Goal: Communication & Community: Answer question/provide support

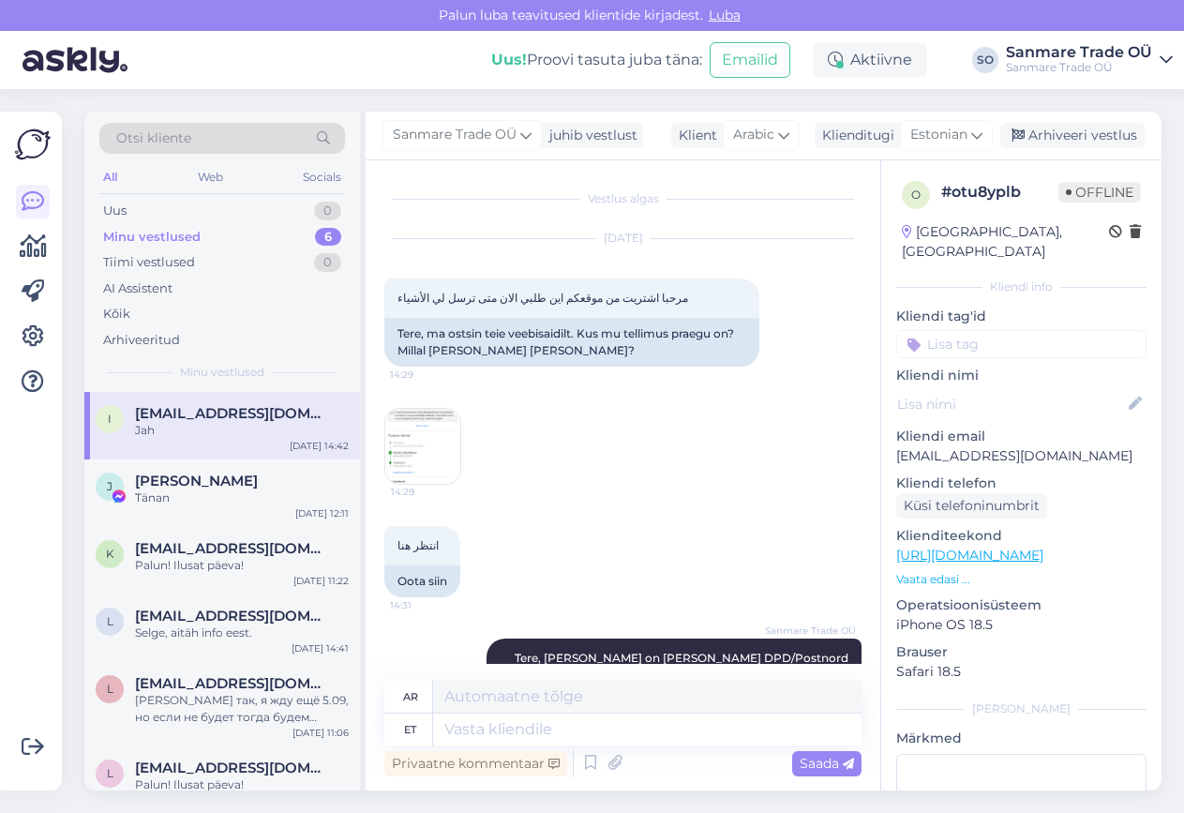
scroll to position [1309, 0]
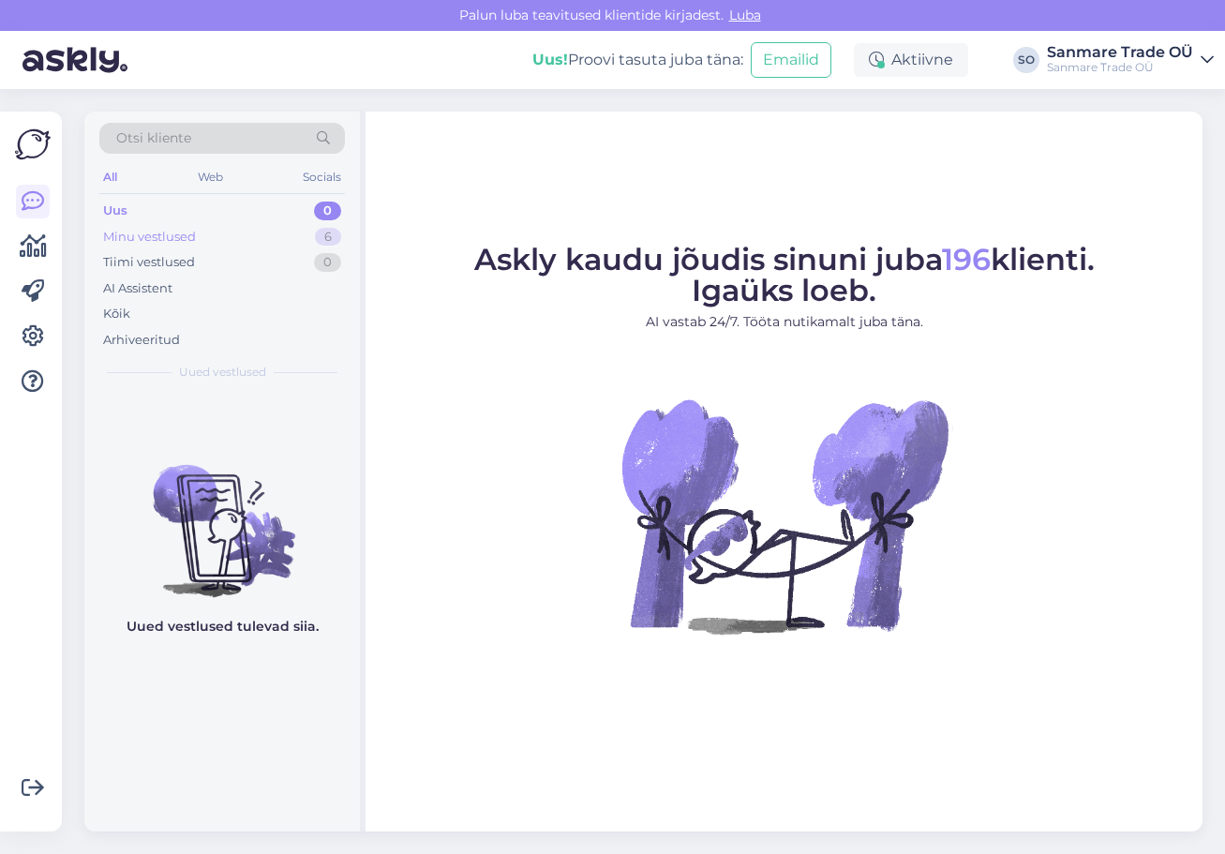
click at [157, 243] on div "Minu vestlused" at bounding box center [149, 237] width 93 height 19
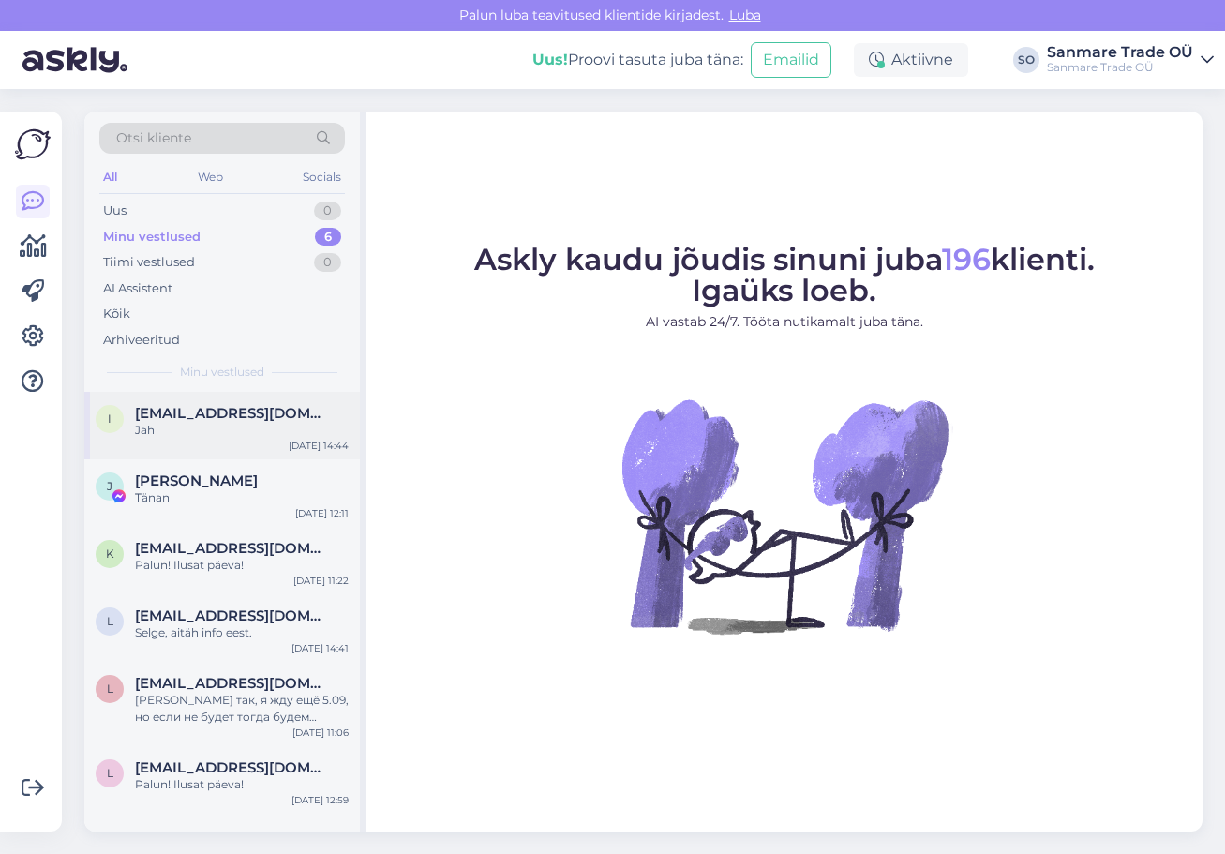
click at [210, 414] on span "[EMAIL_ADDRESS][DOMAIN_NAME]" at bounding box center [232, 413] width 195 height 17
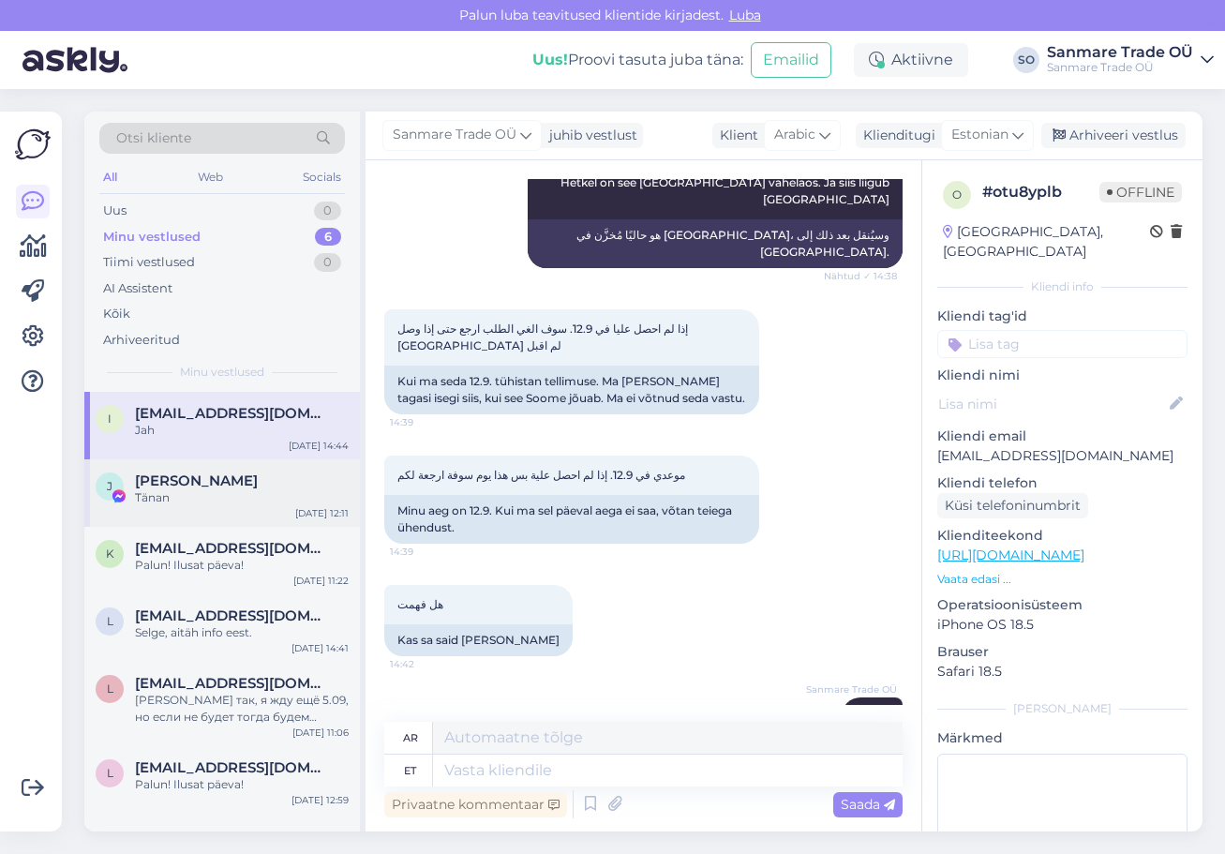
click at [208, 461] on div "J [PERSON_NAME] Tänan [DATE] 12:11" at bounding box center [222, 492] width 276 height 67
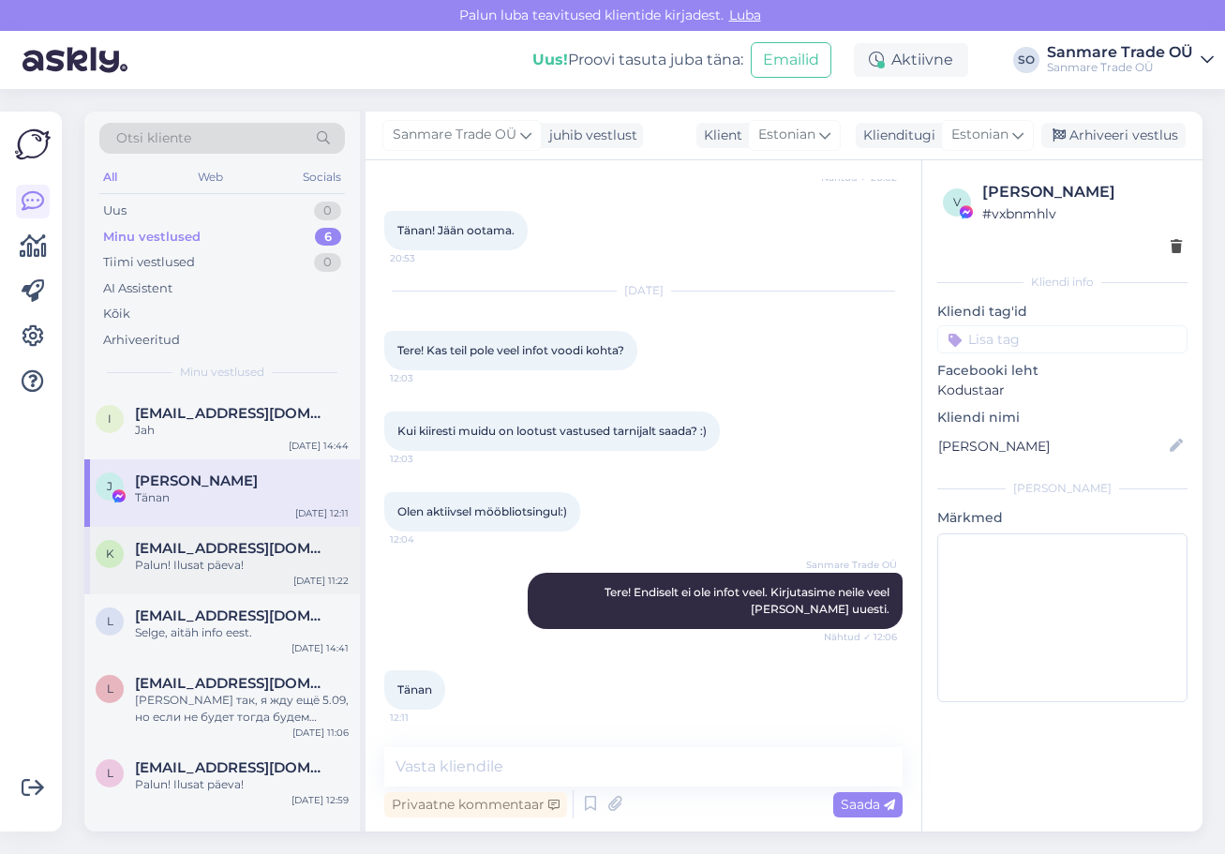
click at [252, 562] on div "Palun! Ilusat päeva!" at bounding box center [242, 565] width 214 height 17
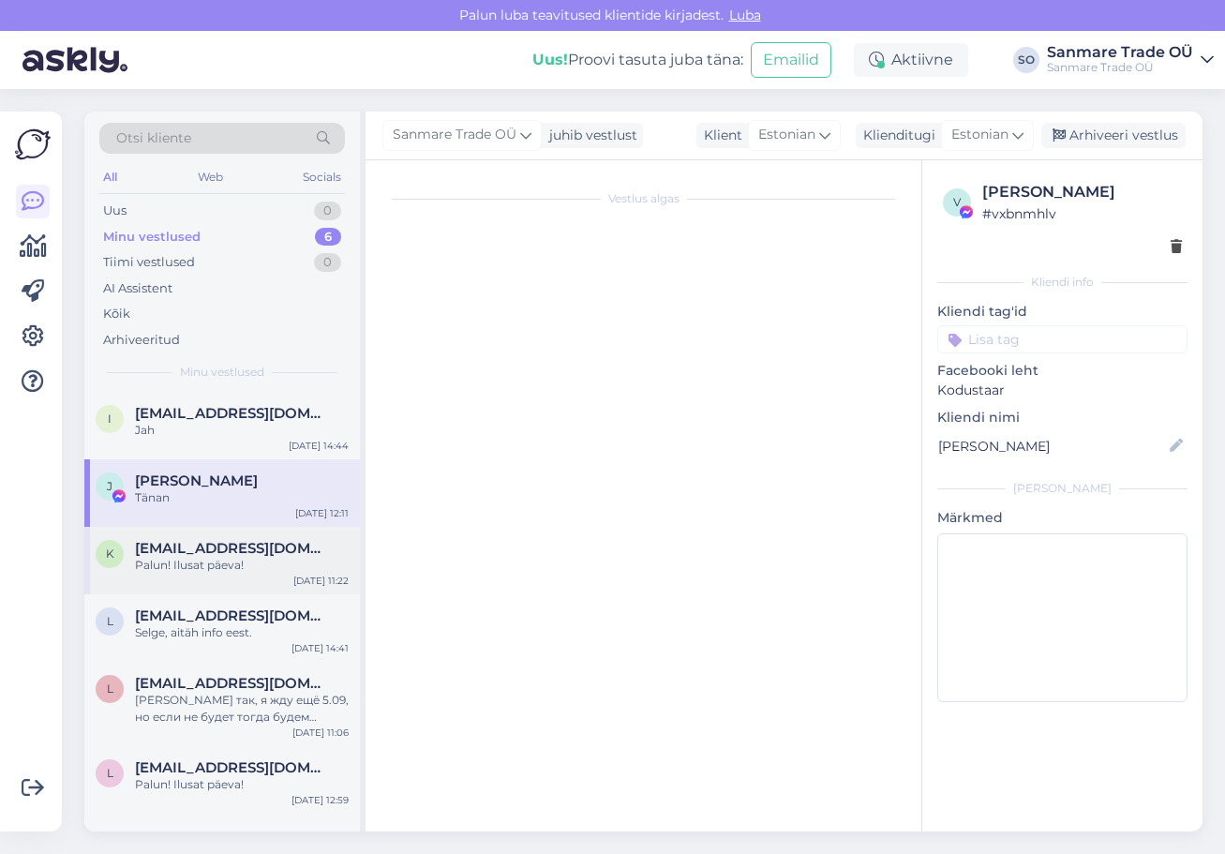
scroll to position [965, 0]
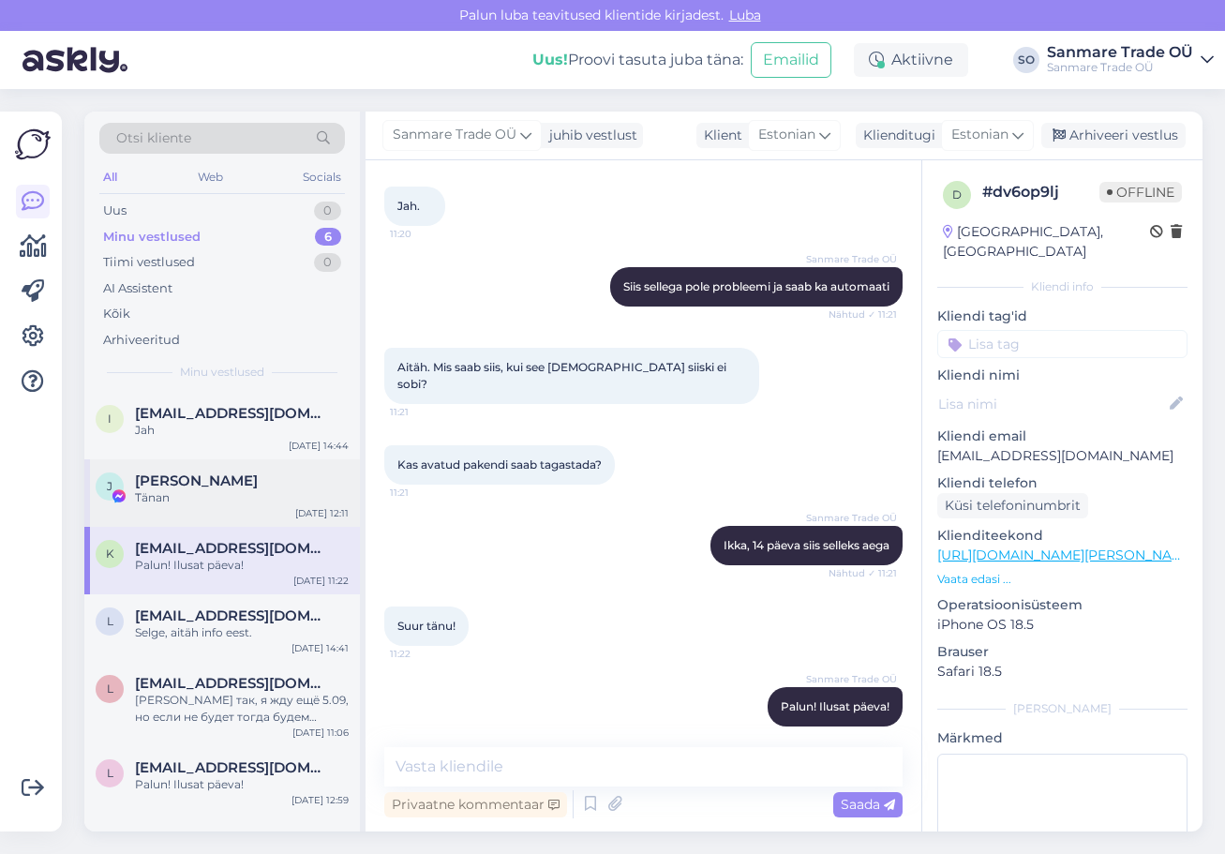
click at [225, 501] on div "Tänan" at bounding box center [242, 497] width 214 height 17
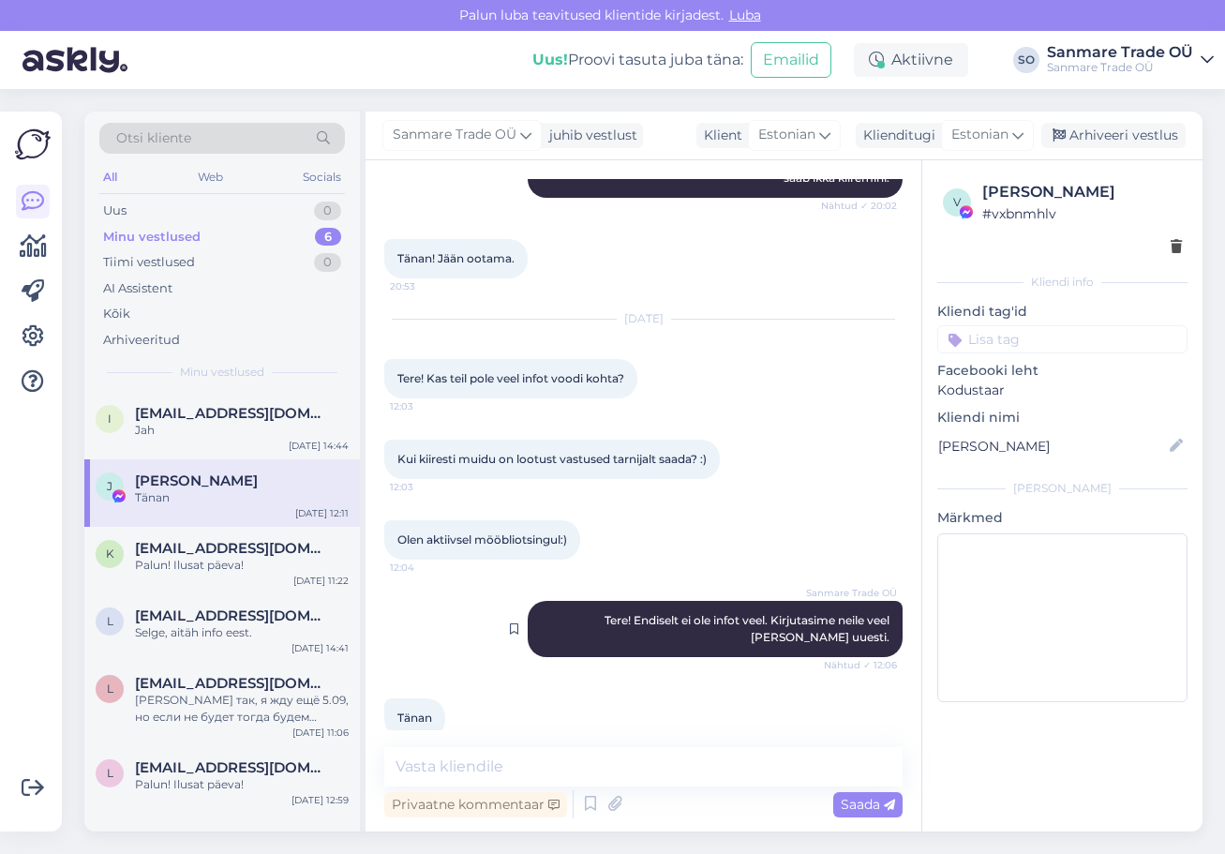
scroll to position [720, 0]
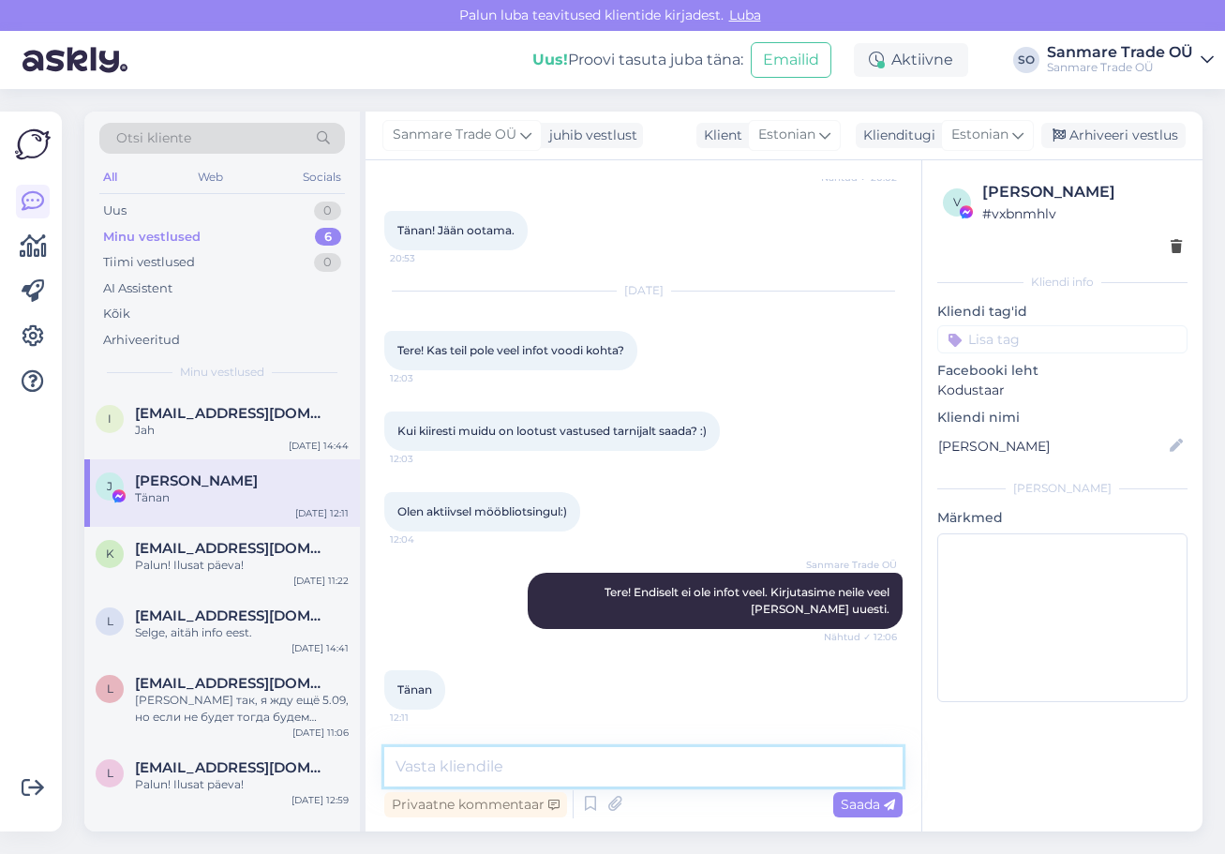
click at [519, 770] on textarea at bounding box center [643, 766] width 518 height 39
type textarea "Tere, saime natuke infot"
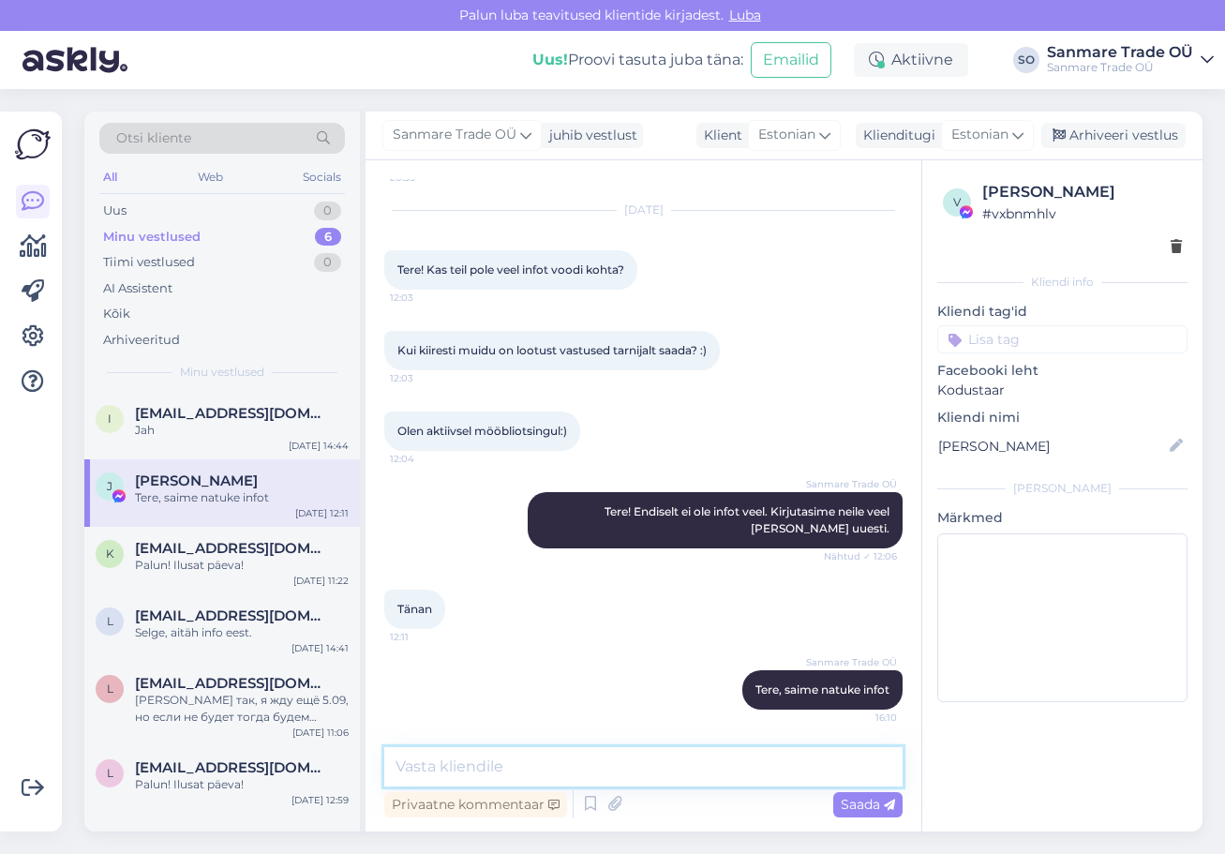
click at [611, 769] on textarea at bounding box center [643, 766] width 518 height 39
click at [613, 809] on icon at bounding box center [615, 804] width 26 height 28
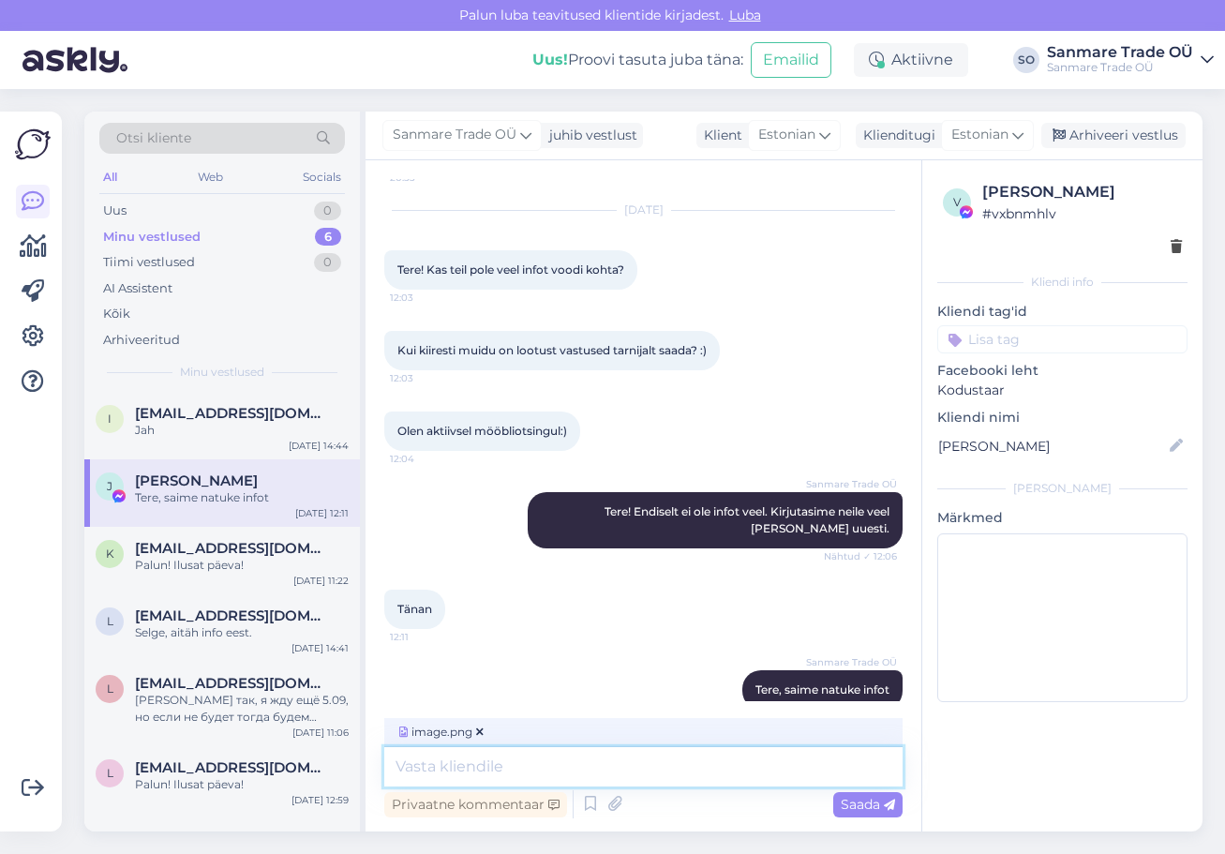
click at [615, 763] on textarea at bounding box center [643, 766] width 518 height 39
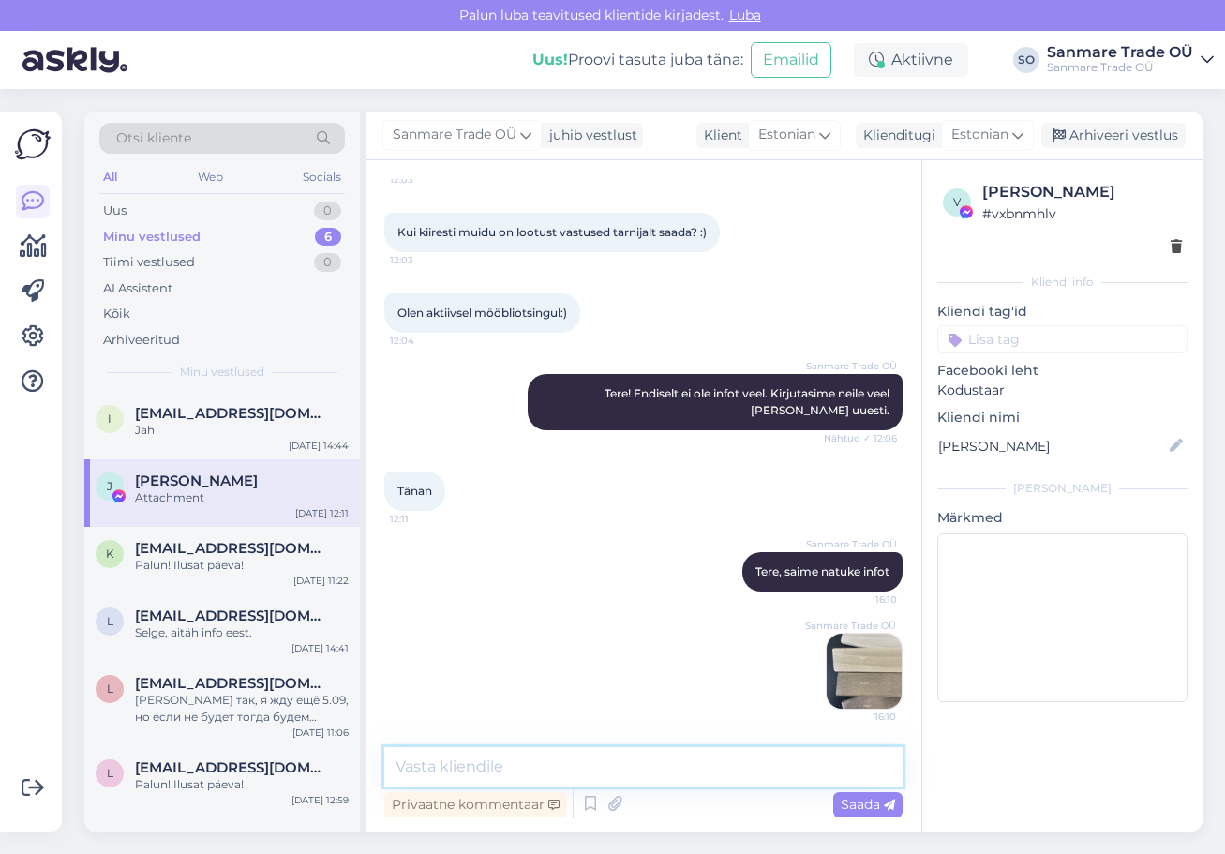
click at [501, 755] on textarea at bounding box center [643, 766] width 518 height 39
paste textarea "Tooted on kaetud linaseemneõli ja vahaga."
type textarea "Tooted on kaetud linaseemneõli ja vahaga."
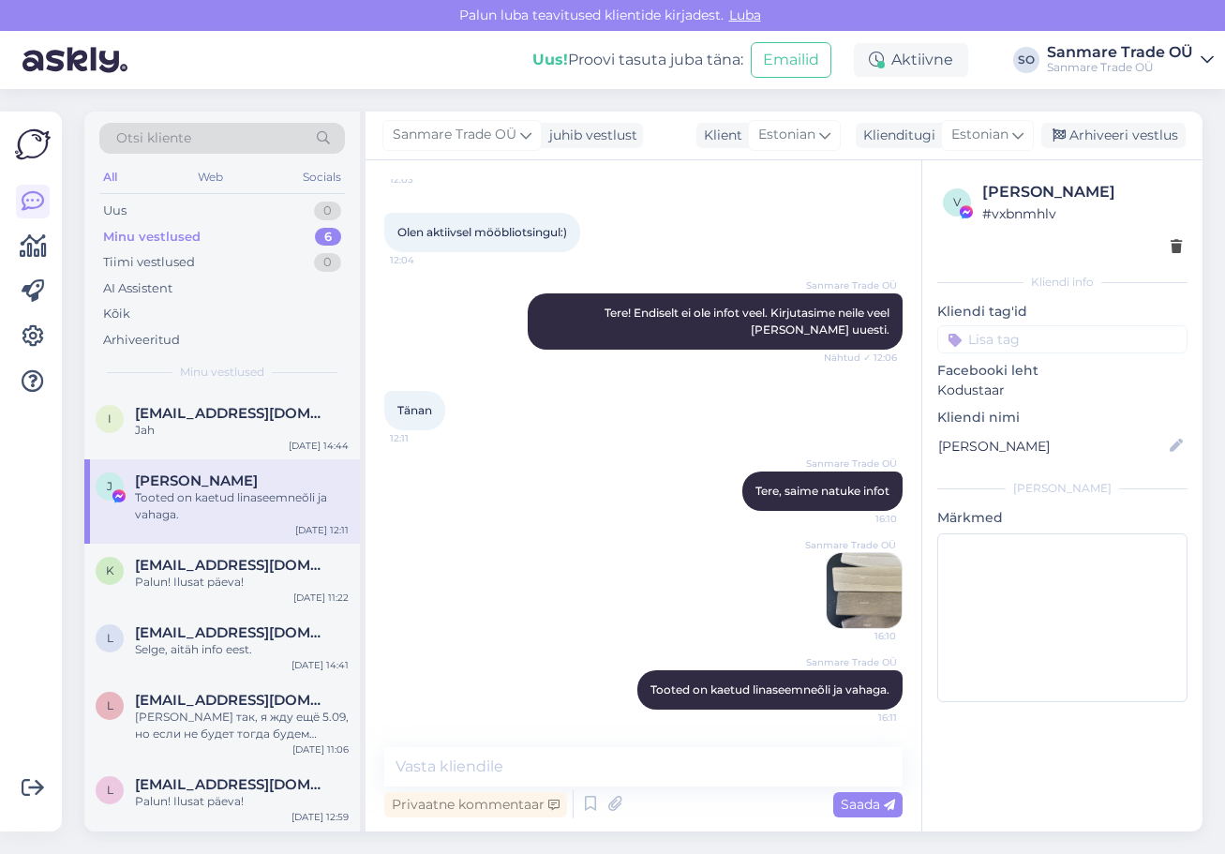
click at [844, 591] on img at bounding box center [864, 590] width 75 height 75
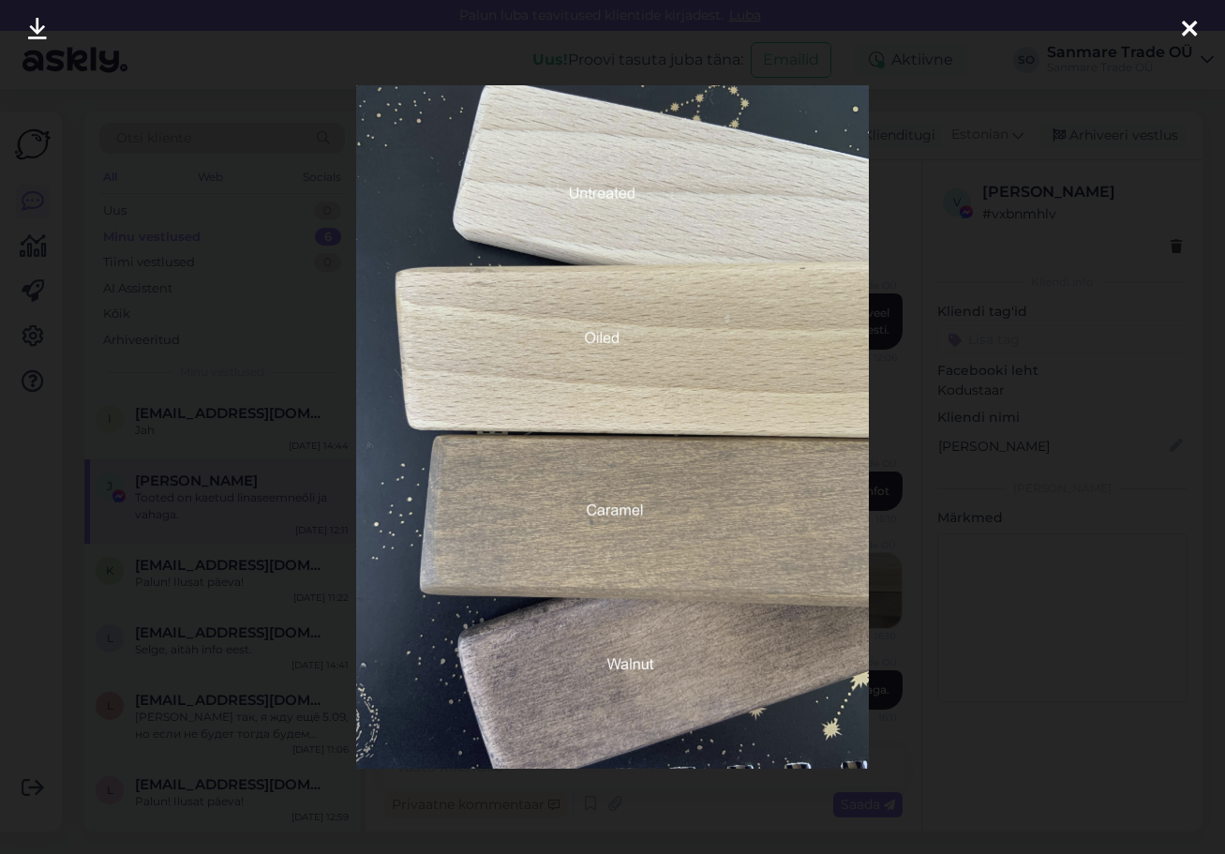
click at [1092, 82] on div at bounding box center [612, 427] width 1225 height 854
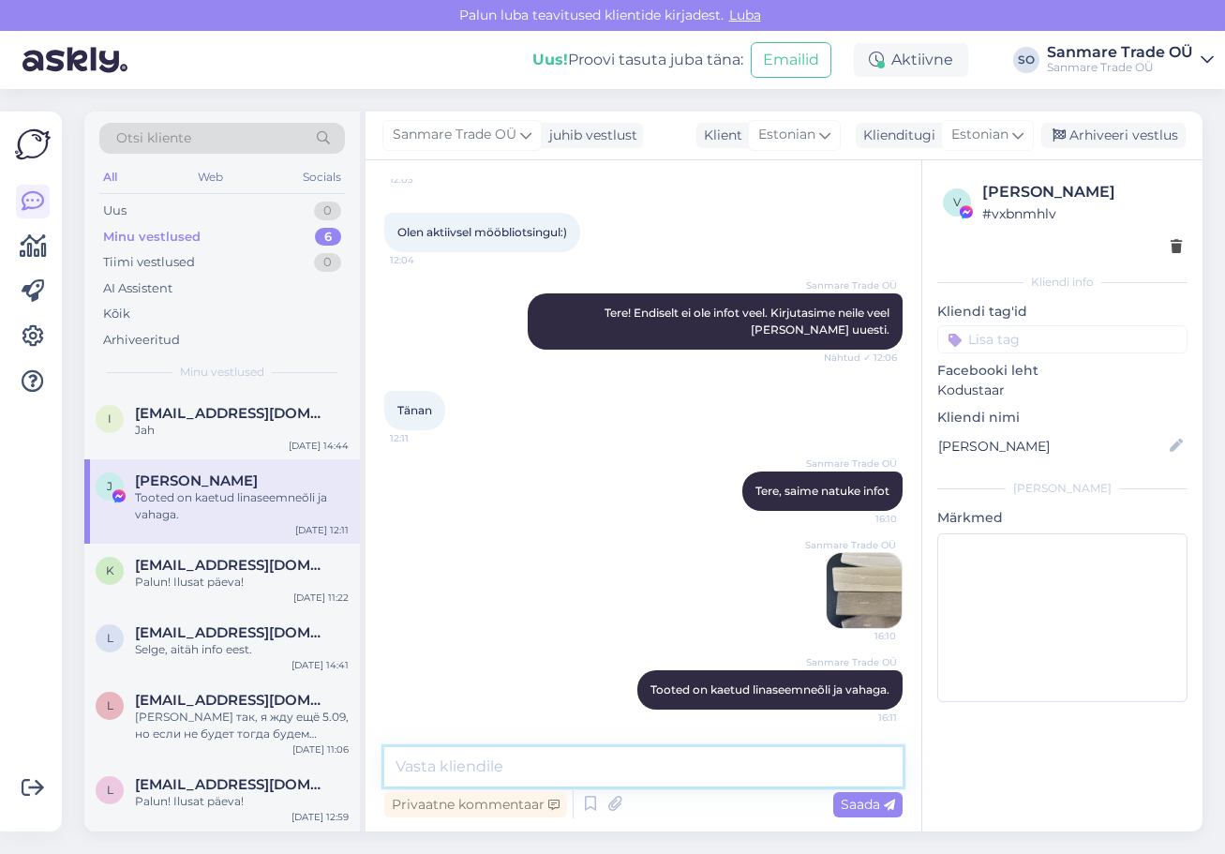
click at [770, 780] on textarea at bounding box center [643, 766] width 518 height 39
click at [812, 768] on textarea "pildi peal olevad näidised on pikemalt seisnud ja pisut" at bounding box center [643, 766] width 518 height 39
click at [803, 768] on textarea "pildi peal olevad näidised on pikemalt seisnud ja pisut" at bounding box center [643, 766] width 518 height 39
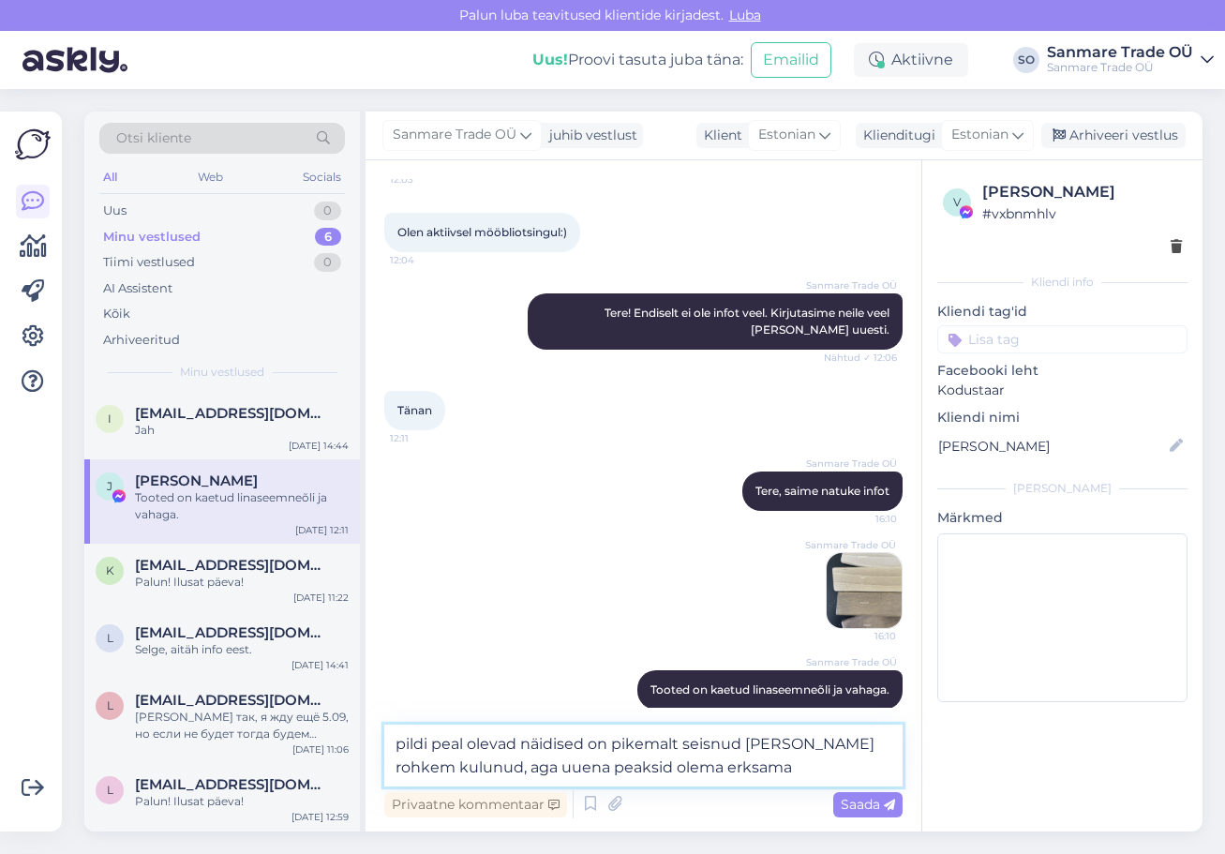
type textarea "pildi peal olevad näidised on pikemalt seisnud ja pisut rohkem kulunud, aga uue…"
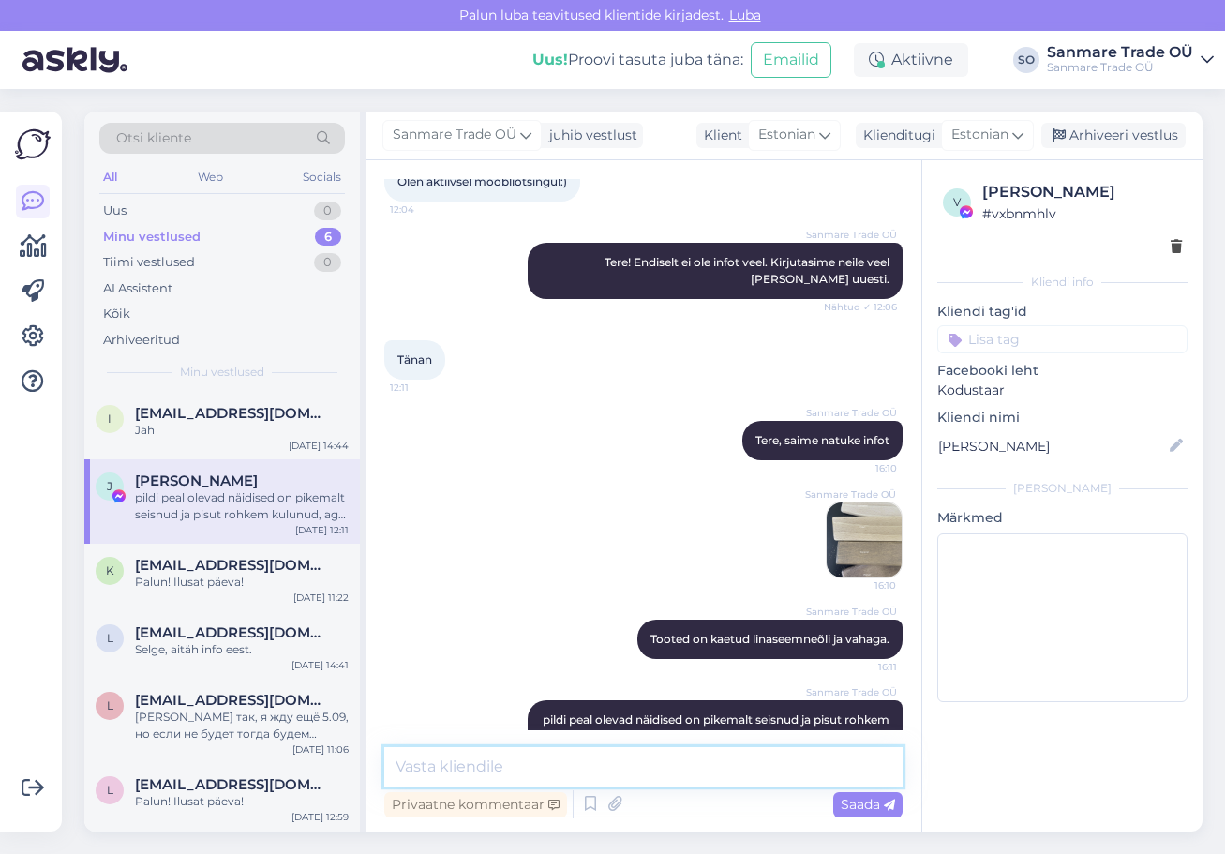
scroll to position [1097, 0]
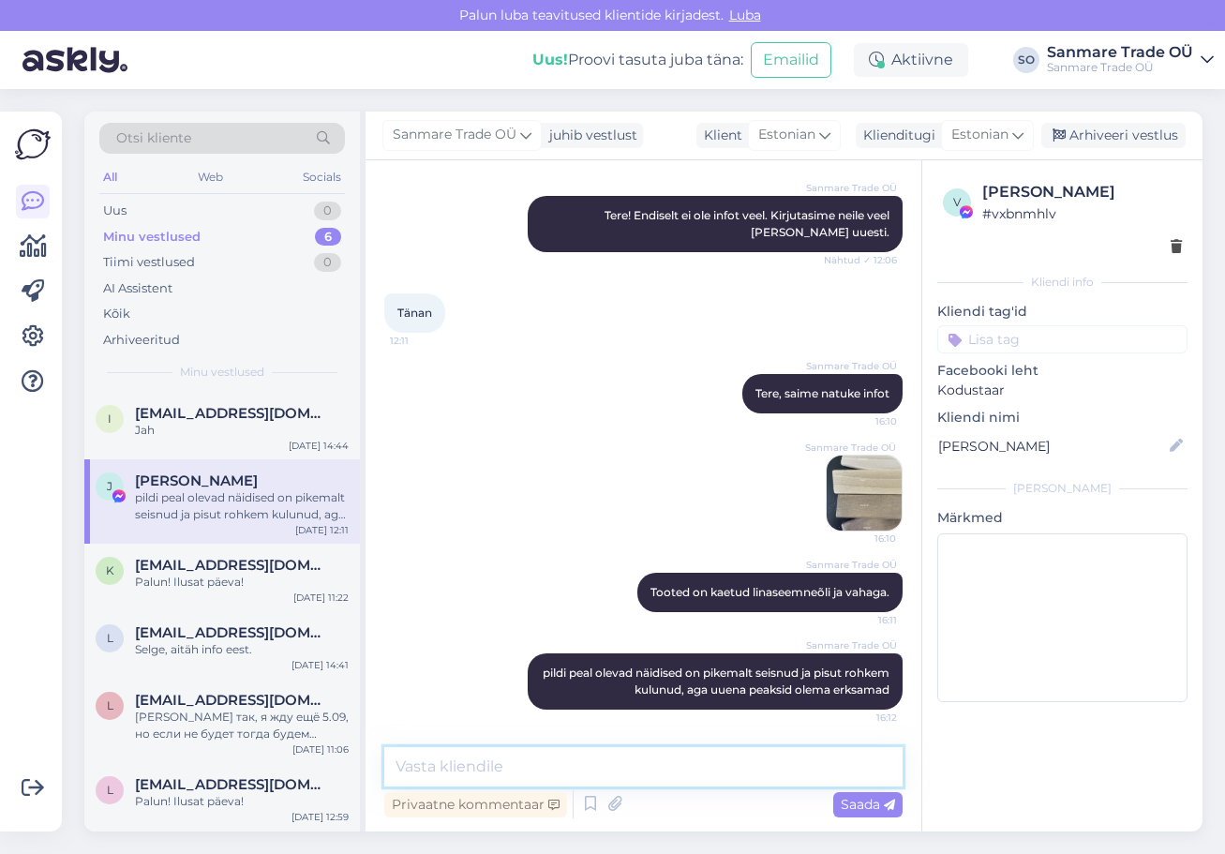
click at [637, 759] on textarea at bounding box center [643, 766] width 518 height 39
paste textarea "https://kodustaar.ee/taispuidust-voodi-carre-160x200-karamell/"
type textarea "https://kodustaar.ee/taispuidust-voodi-carre-160x200-karamell/"
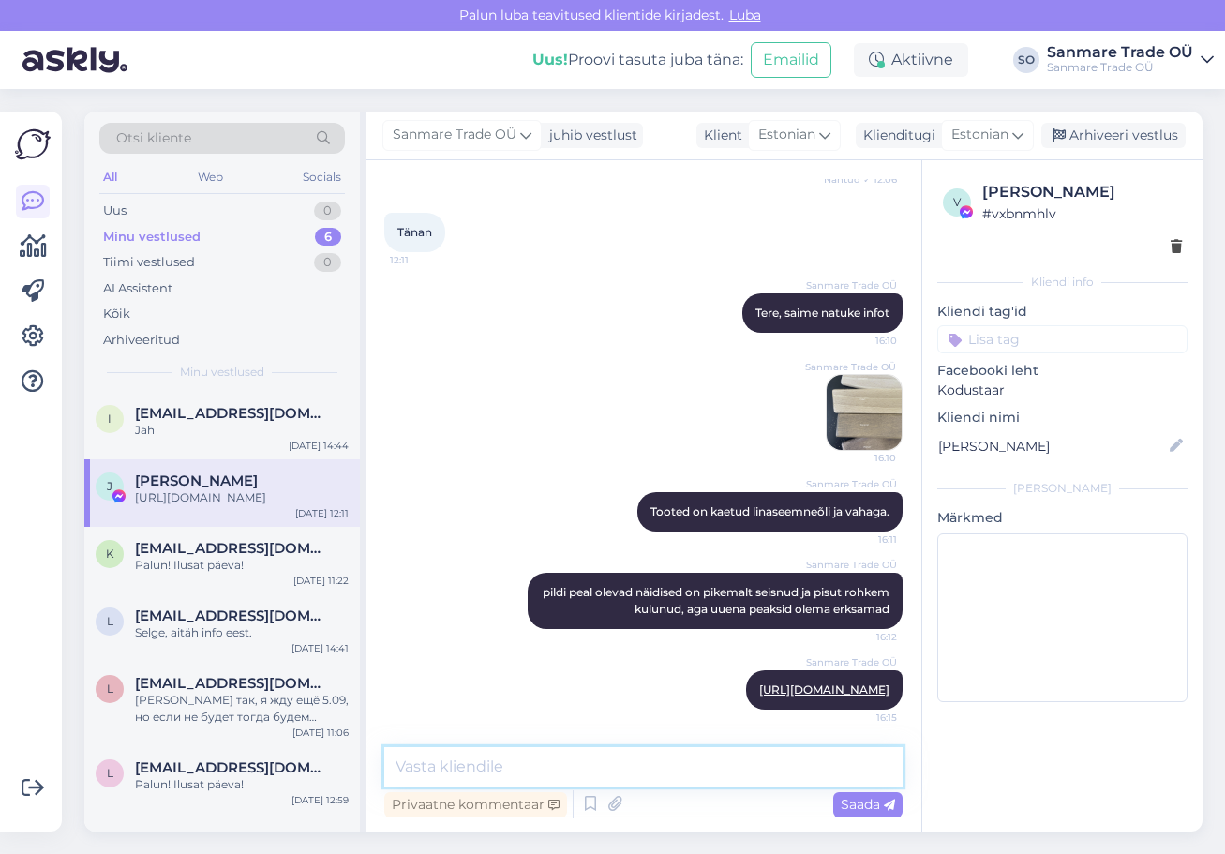
paste textarea "https://kodustaar.ee/taispuidust-voodi-carre-160x200cm-pook/"
type textarea "https://kodustaar.ee/taispuidust-voodi-carre-160x200cm-pook/"
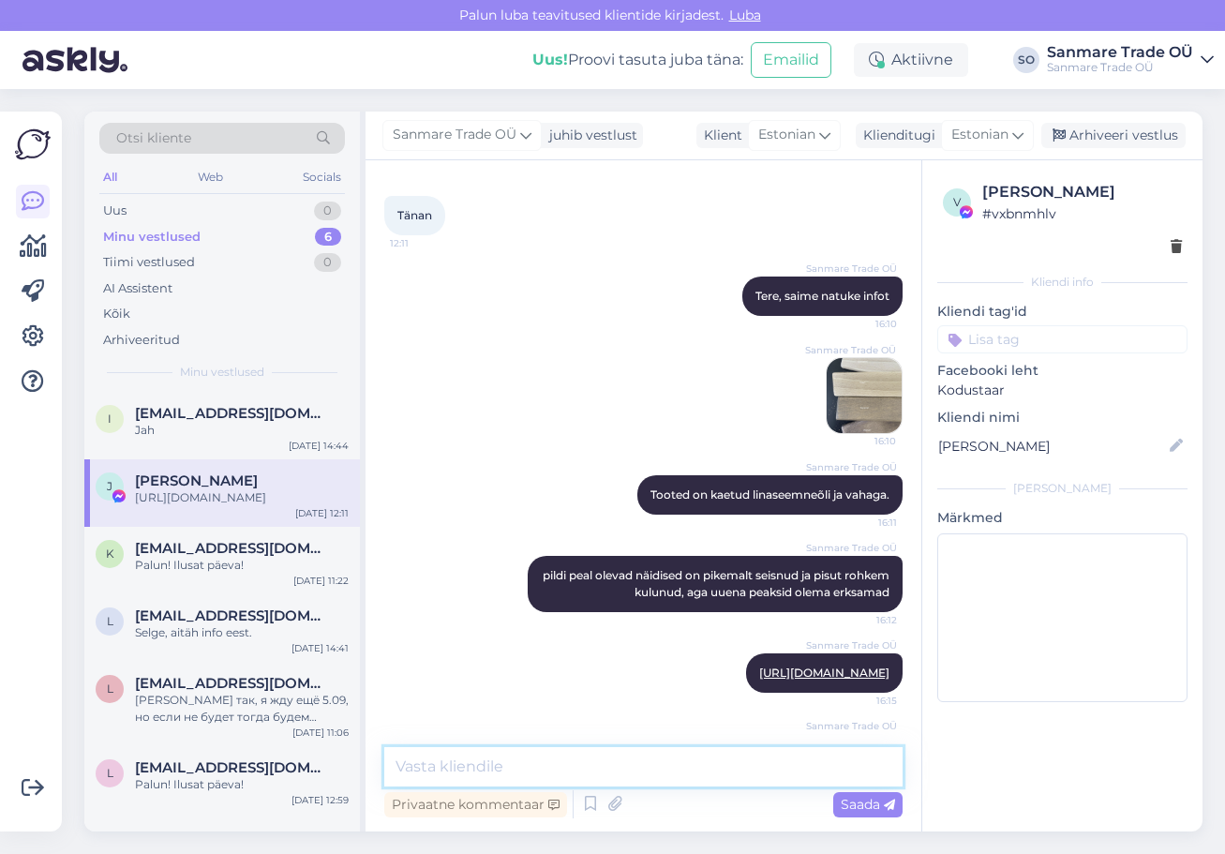
scroll to position [1292, 0]
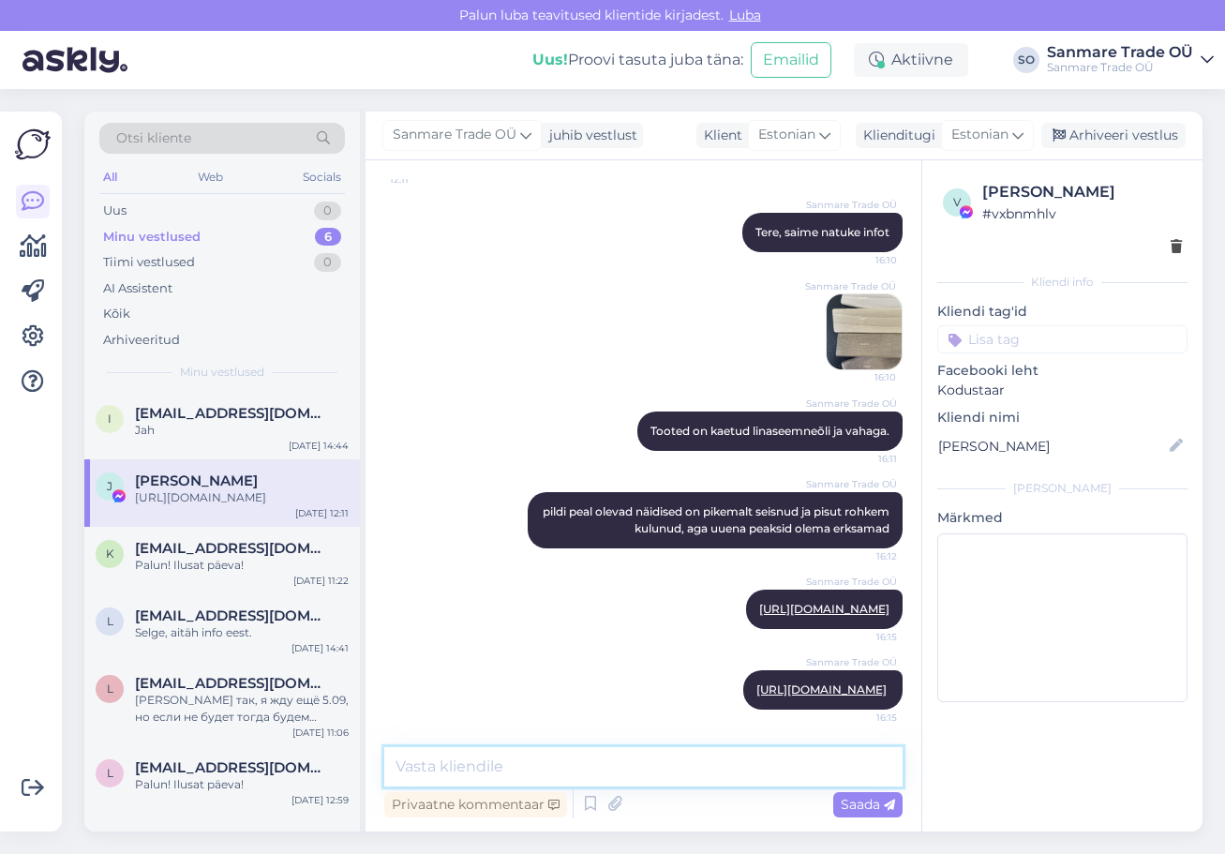
click at [664, 768] on textarea at bounding box center [643, 766] width 518 height 39
paste textarea "https://kodustaar.ee/kaheinimese-voodi-carre-160x200-pook/"
type textarea "https://kodustaar.ee/kaheinimese-voodi-carre-160x200-pook/"
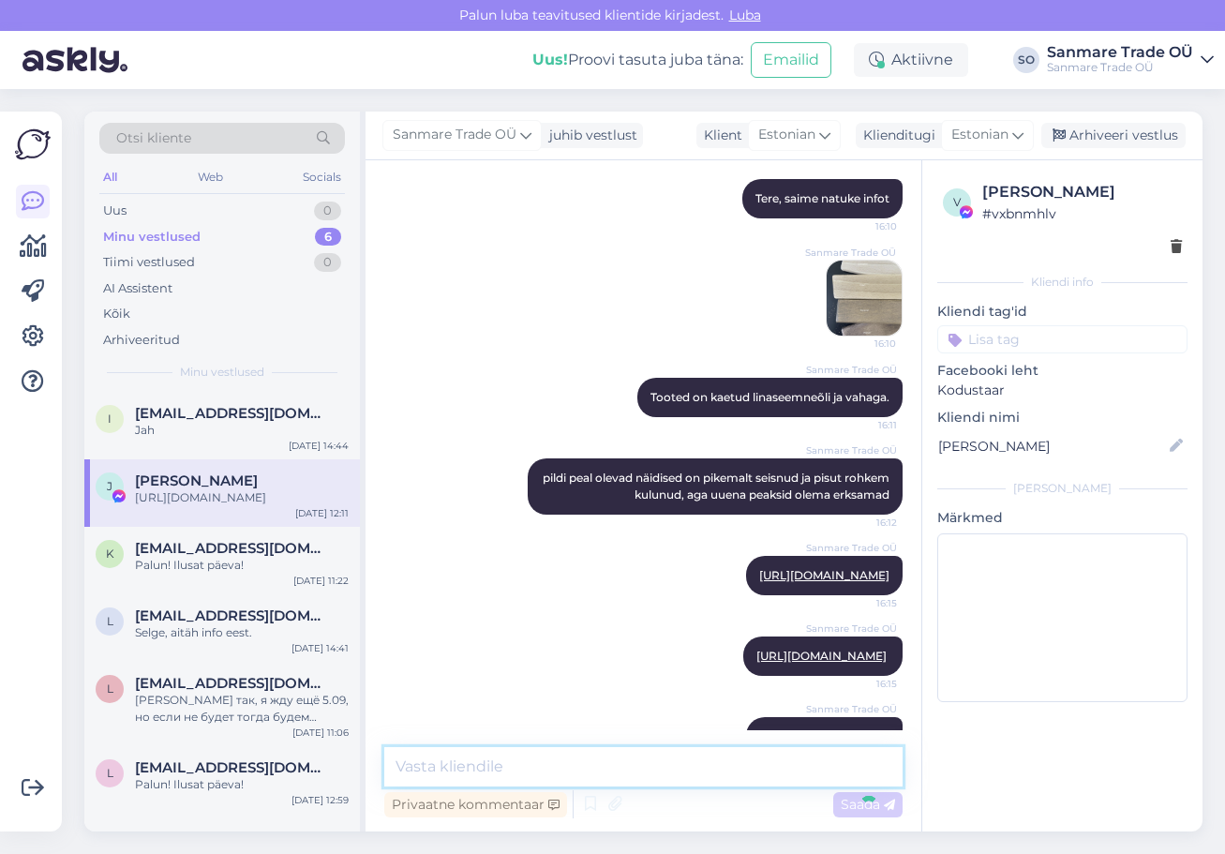
scroll to position [1372, 0]
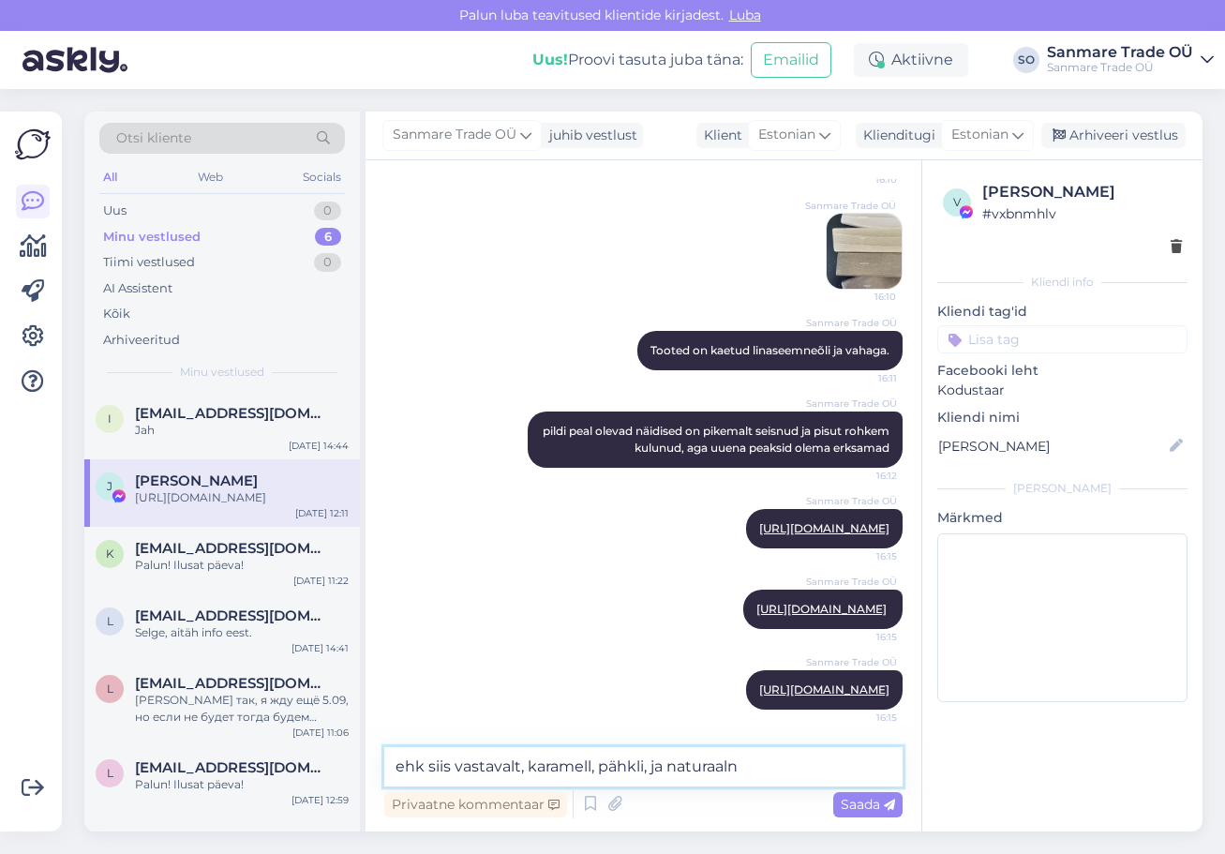
type textarea "ehk siis vastavalt, karamell, pähkli, ja naturaalne"
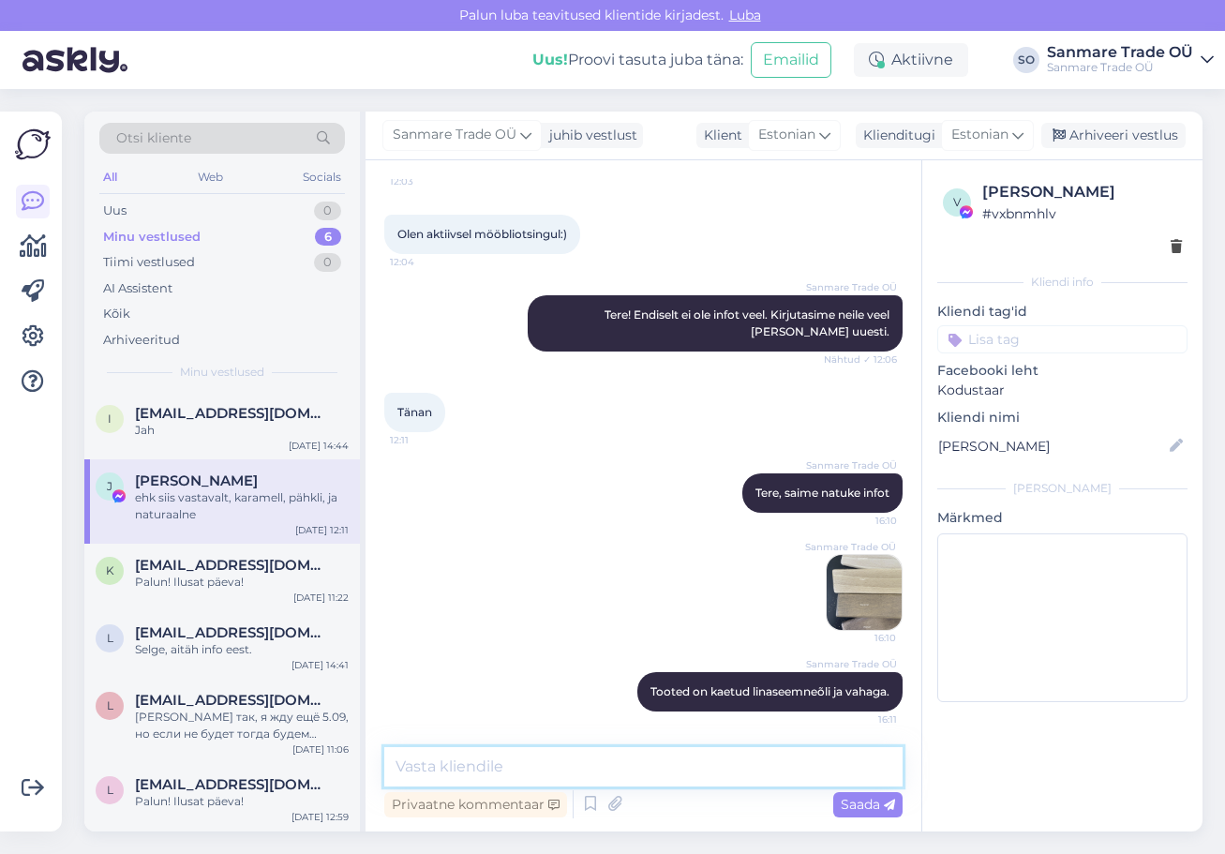
scroll to position [1027, 0]
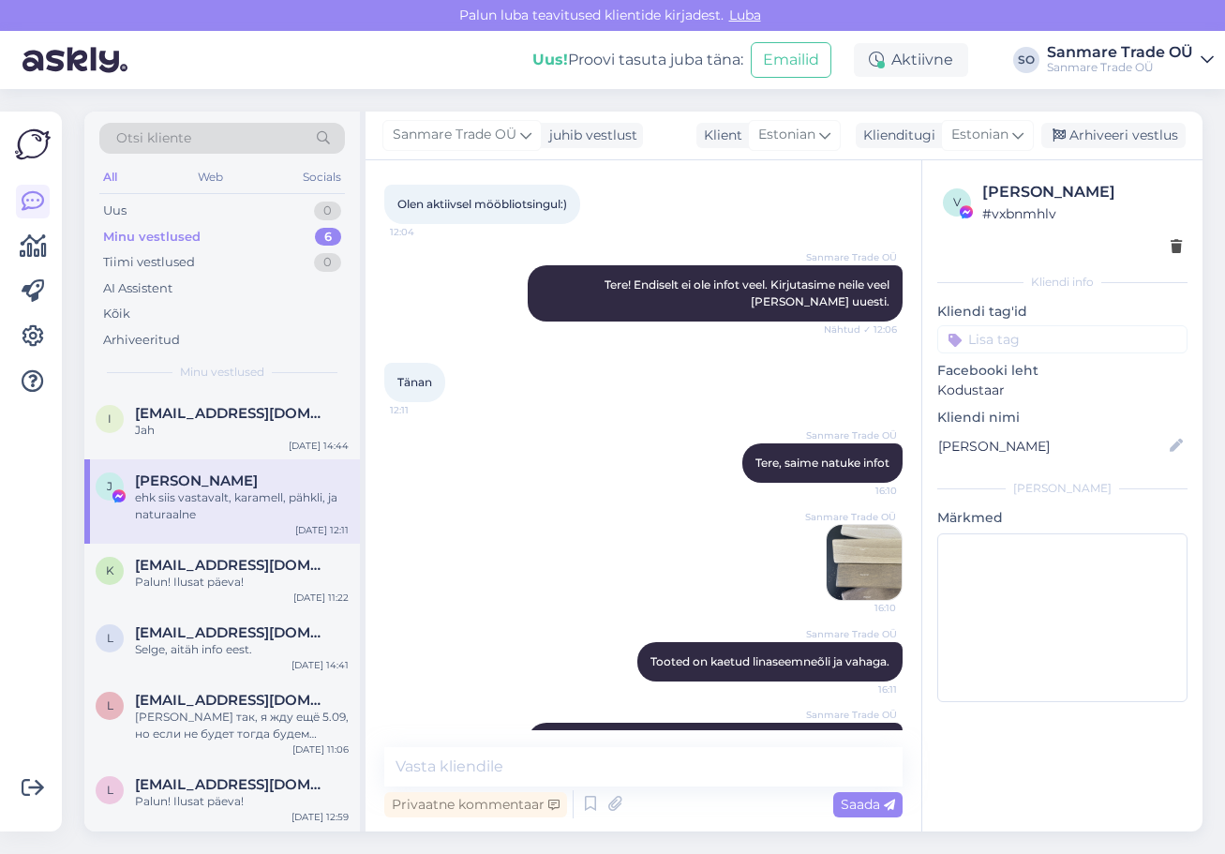
click at [844, 561] on img at bounding box center [864, 562] width 75 height 75
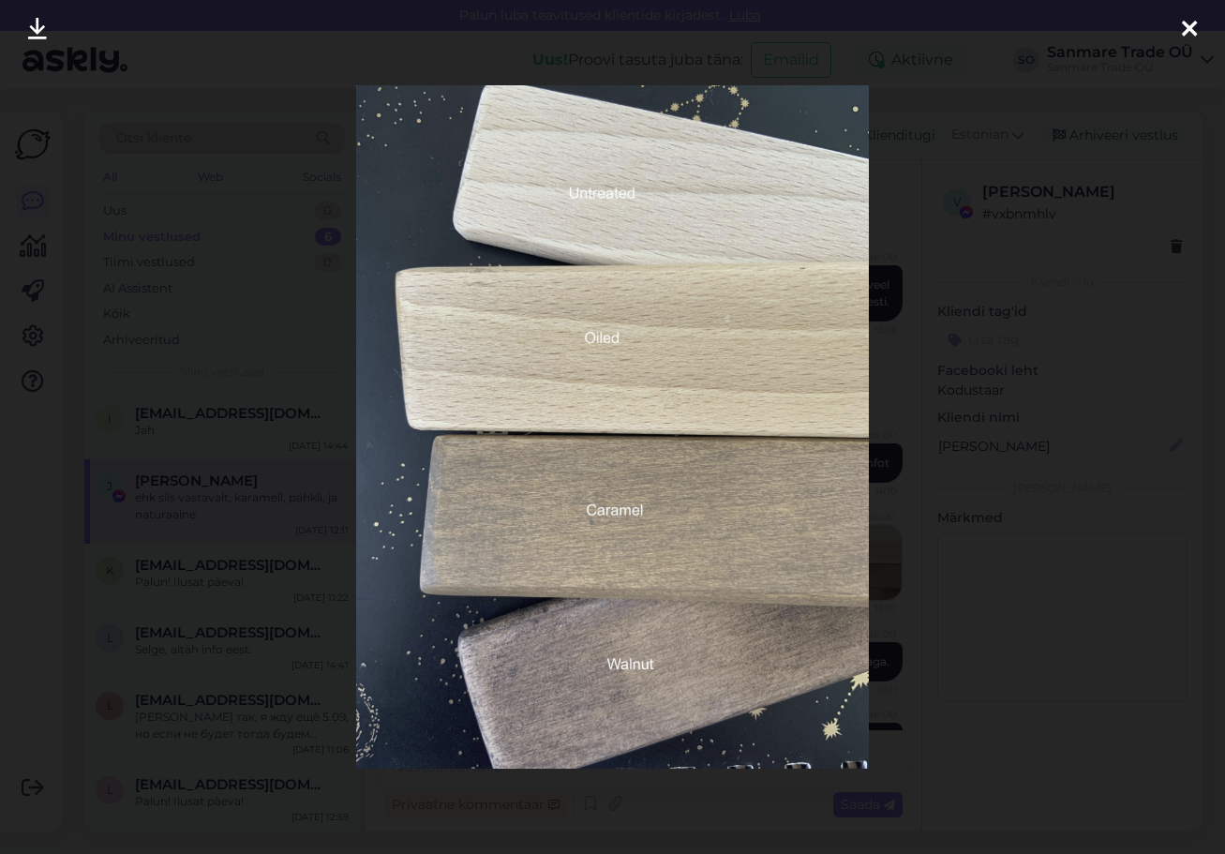
click at [285, 233] on div at bounding box center [612, 427] width 1225 height 854
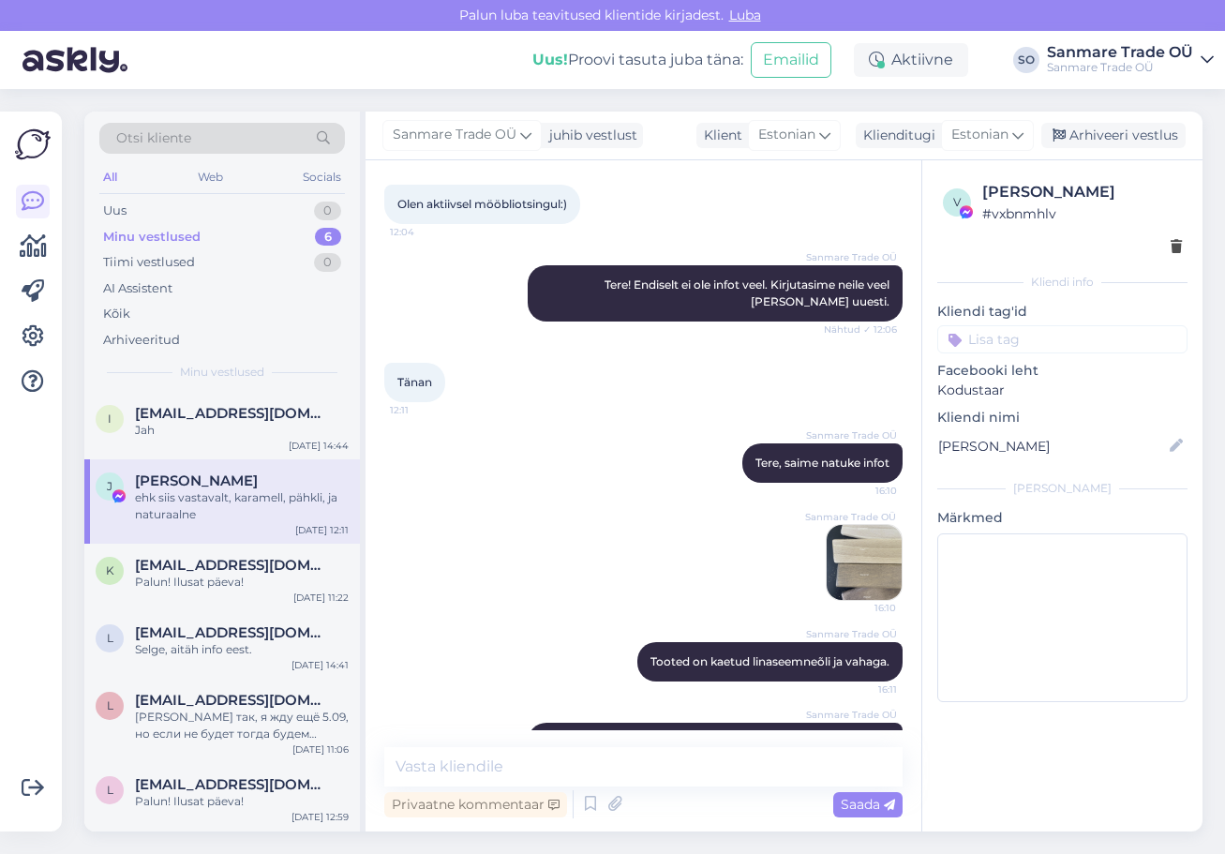
click at [848, 568] on img at bounding box center [864, 562] width 75 height 75
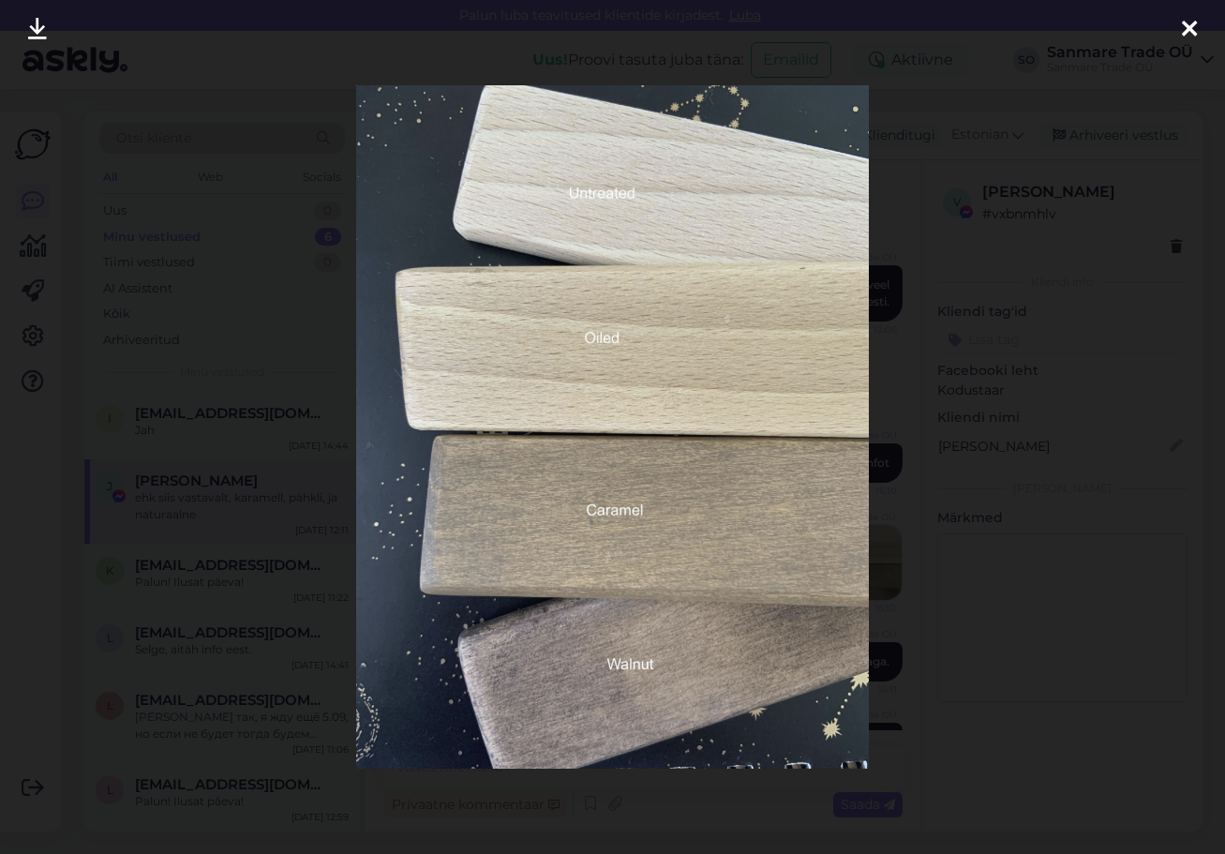
click at [266, 299] on div at bounding box center [612, 427] width 1225 height 854
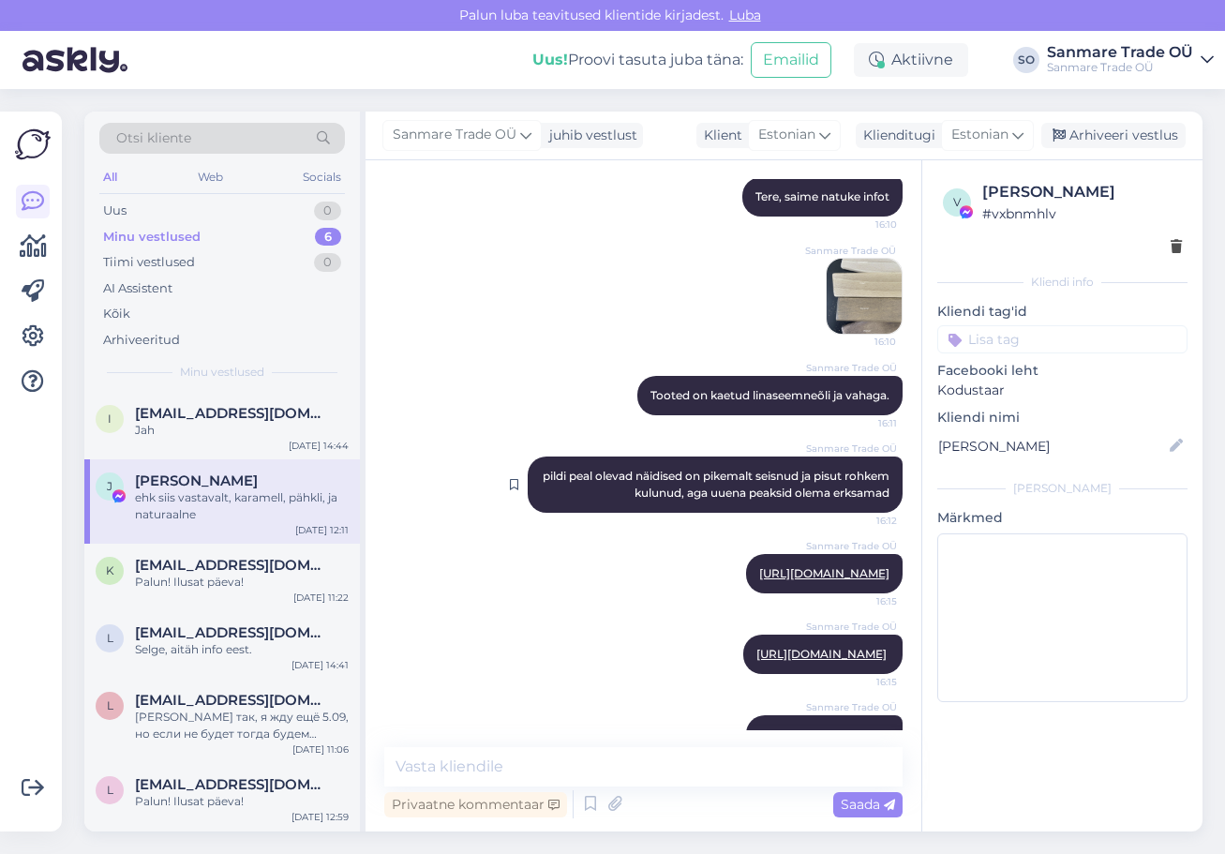
scroll to position [1453, 0]
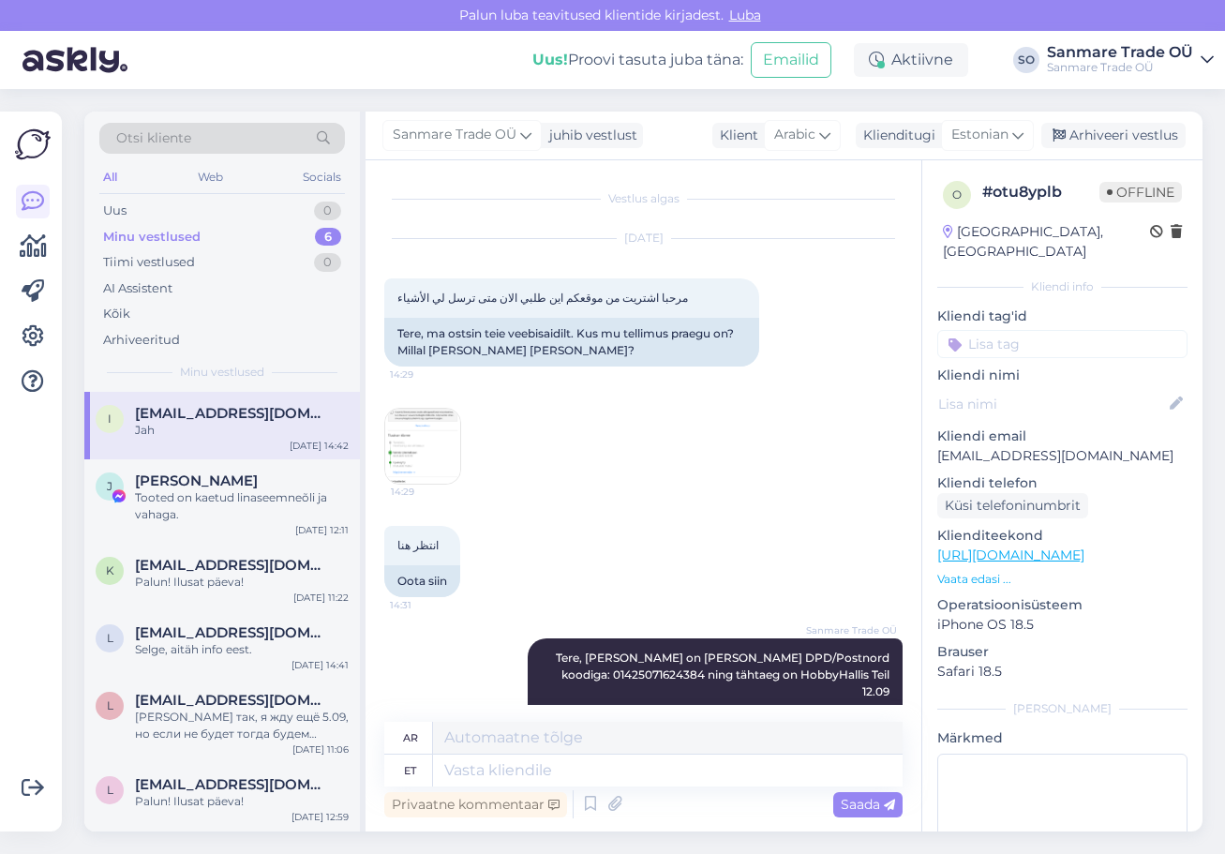
scroll to position [1268, 0]
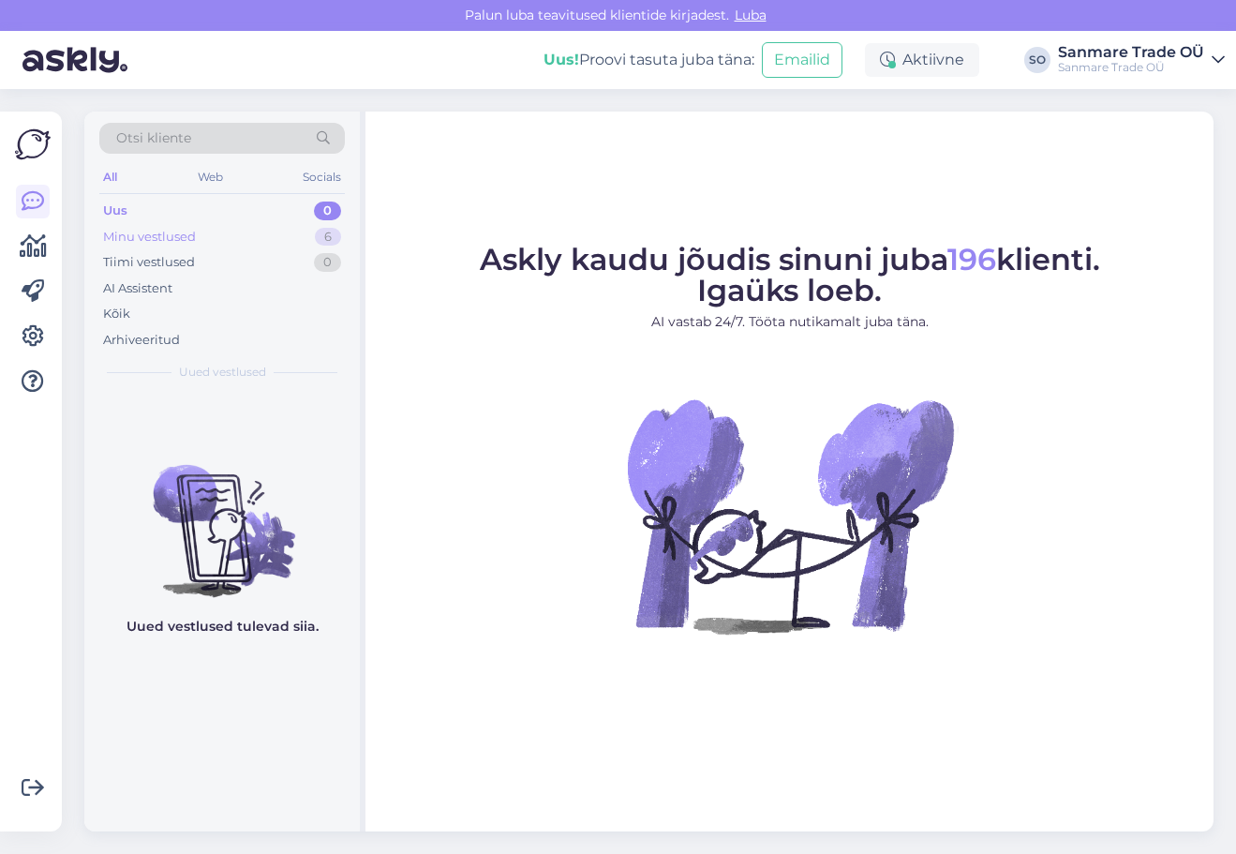
click at [206, 240] on div "Minu vestlused 6" at bounding box center [222, 237] width 246 height 26
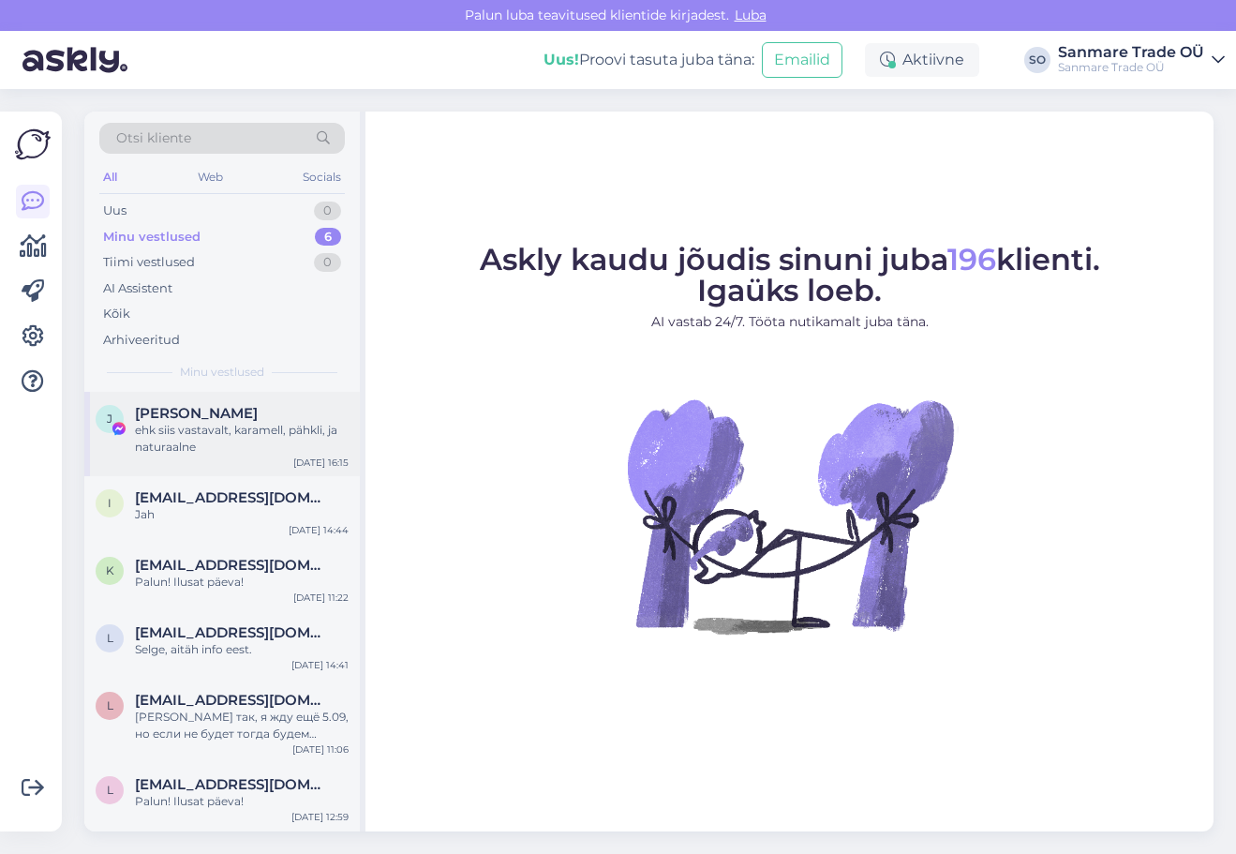
click at [219, 415] on span "[PERSON_NAME]" at bounding box center [196, 413] width 123 height 17
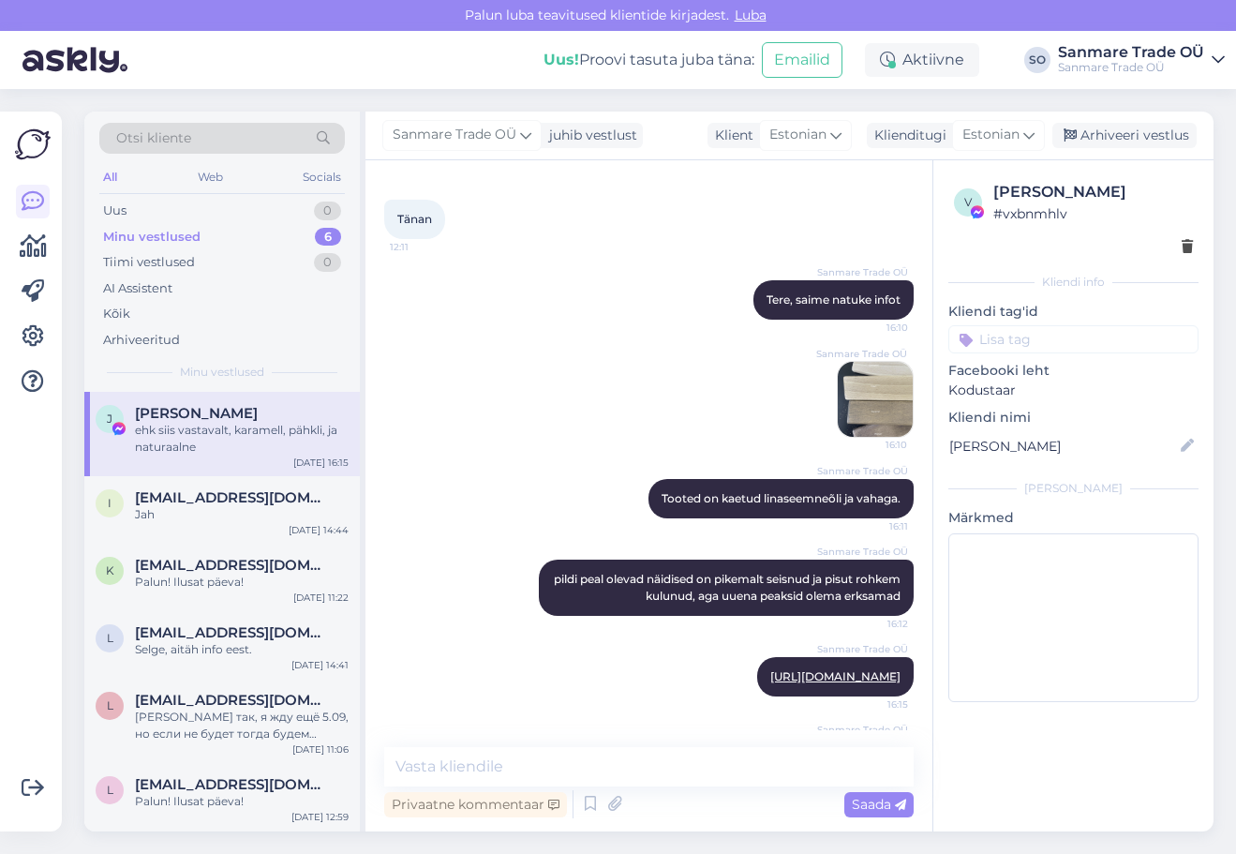
scroll to position [1189, 0]
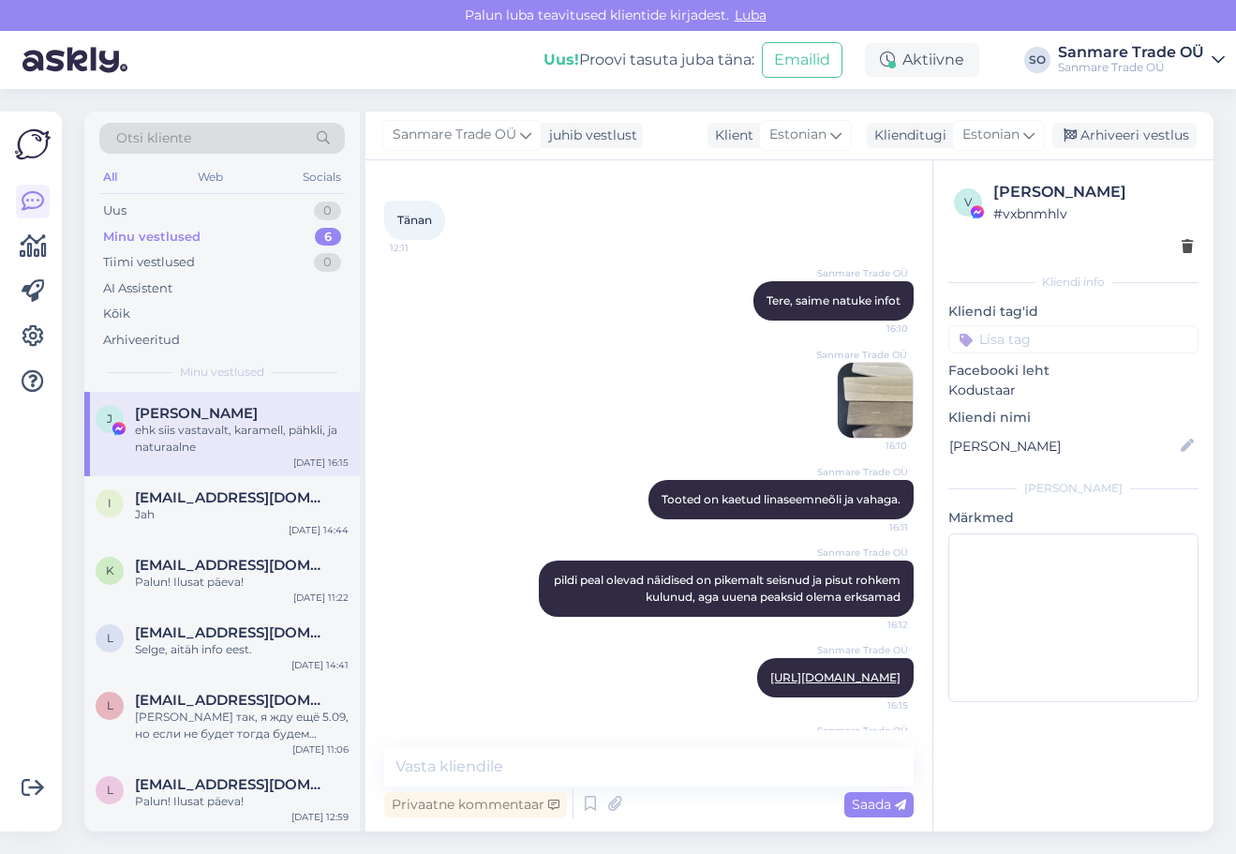
click at [846, 402] on img at bounding box center [875, 400] width 75 height 75
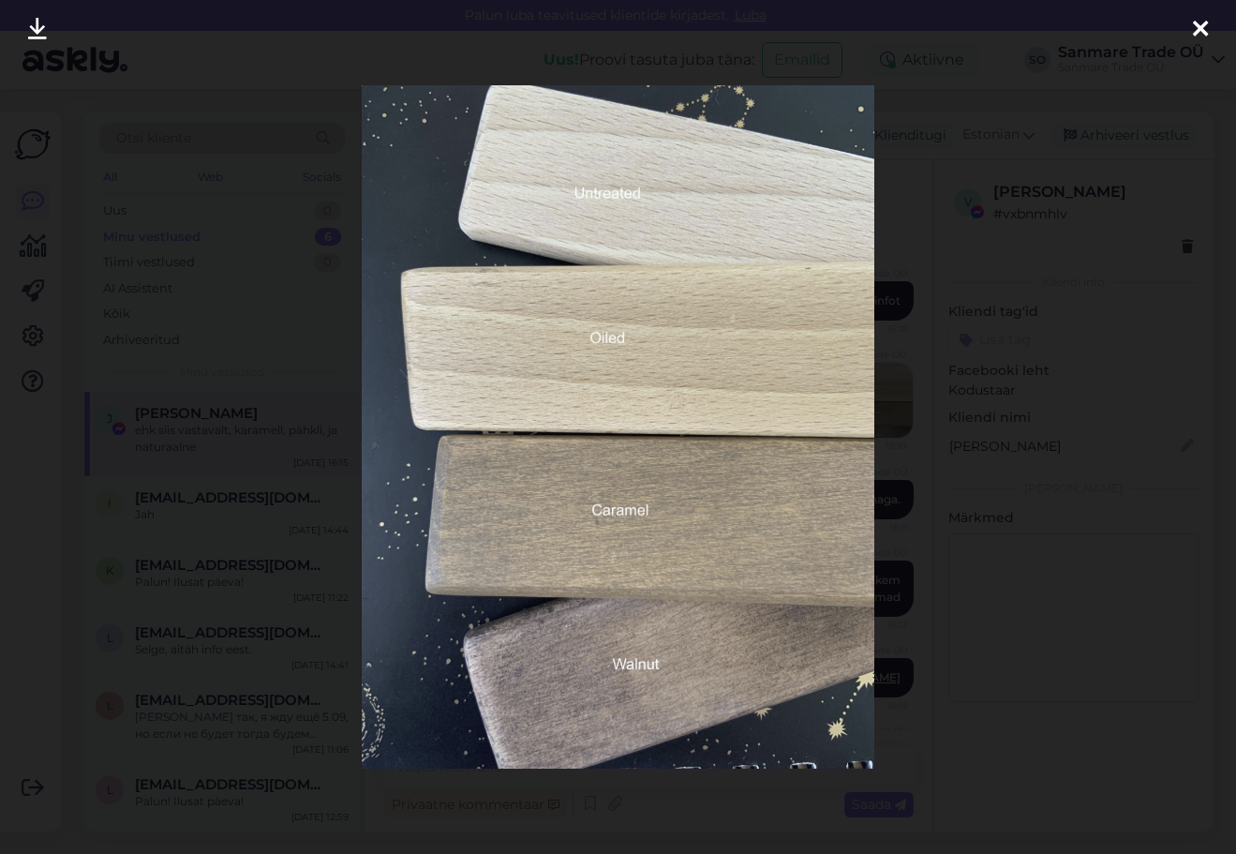
click at [121, 100] on div at bounding box center [618, 427] width 1236 height 854
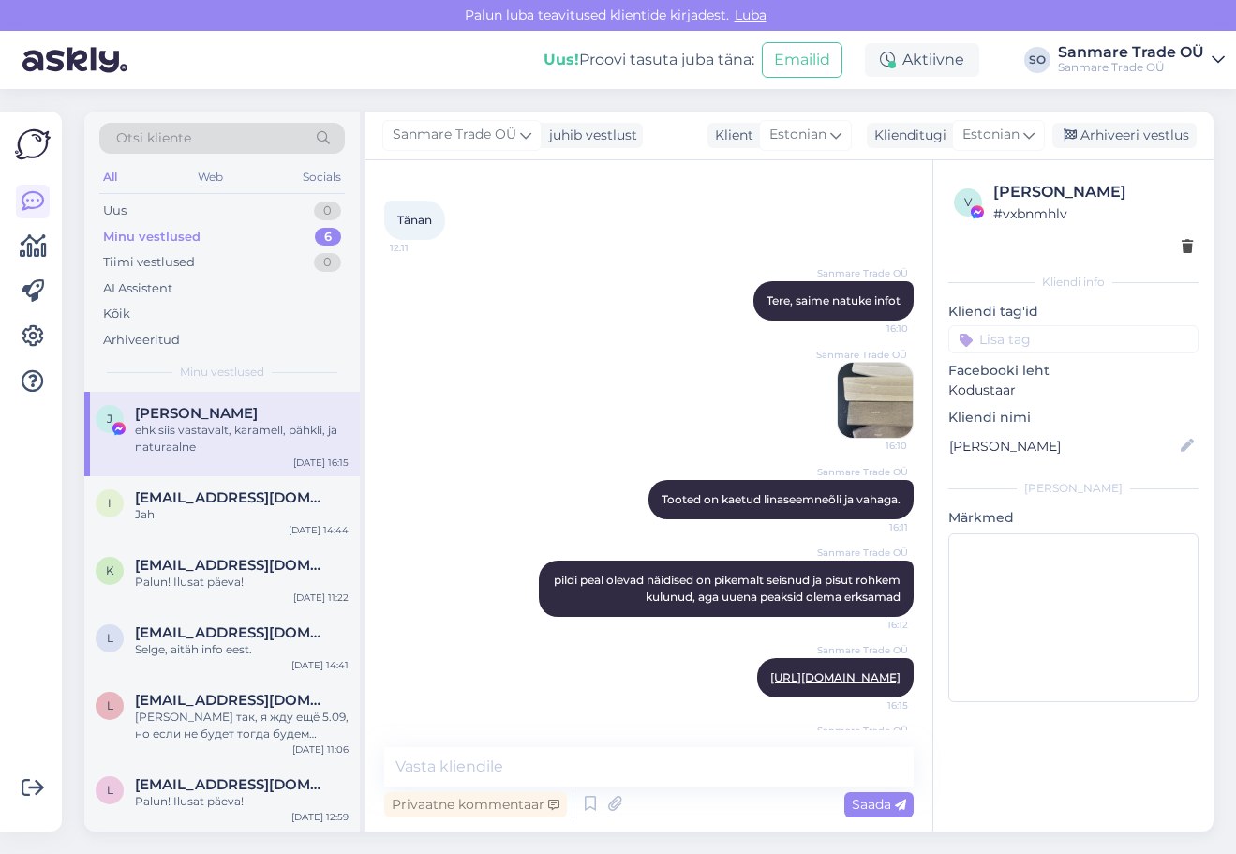
scroll to position [1453, 0]
